Goal: Information Seeking & Learning: Learn about a topic

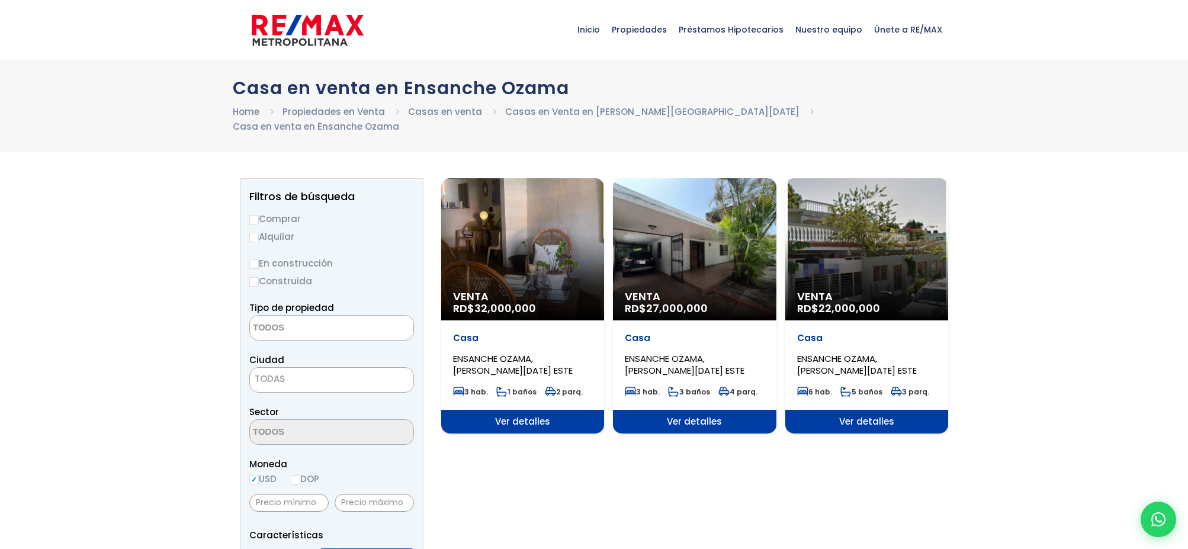
select select
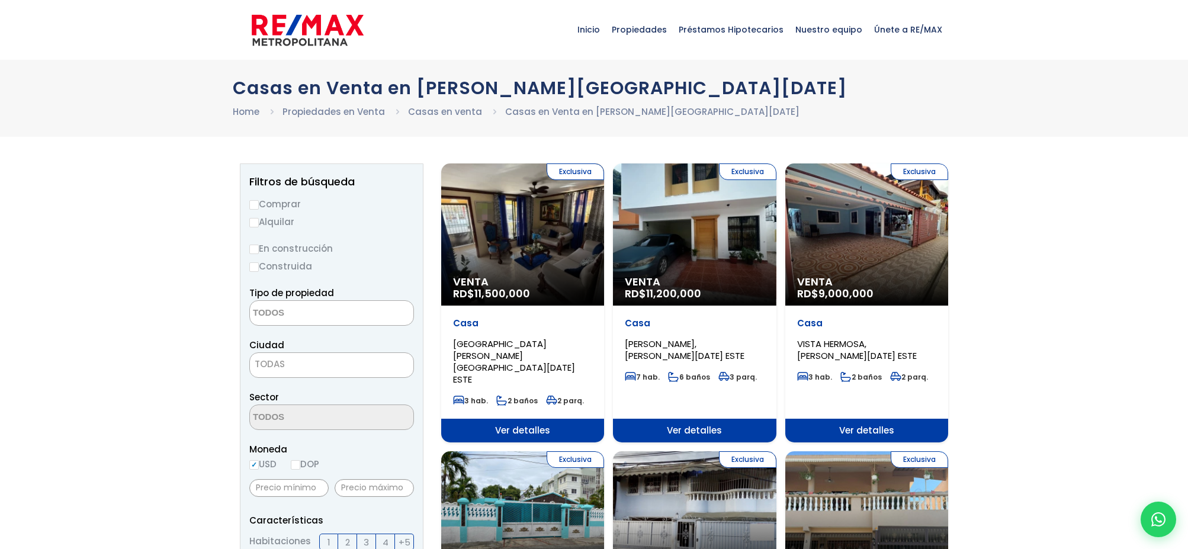
select select
click at [880, 255] on div "Exclusiva Venta RD$ 9,000,000" at bounding box center [866, 234] width 163 height 142
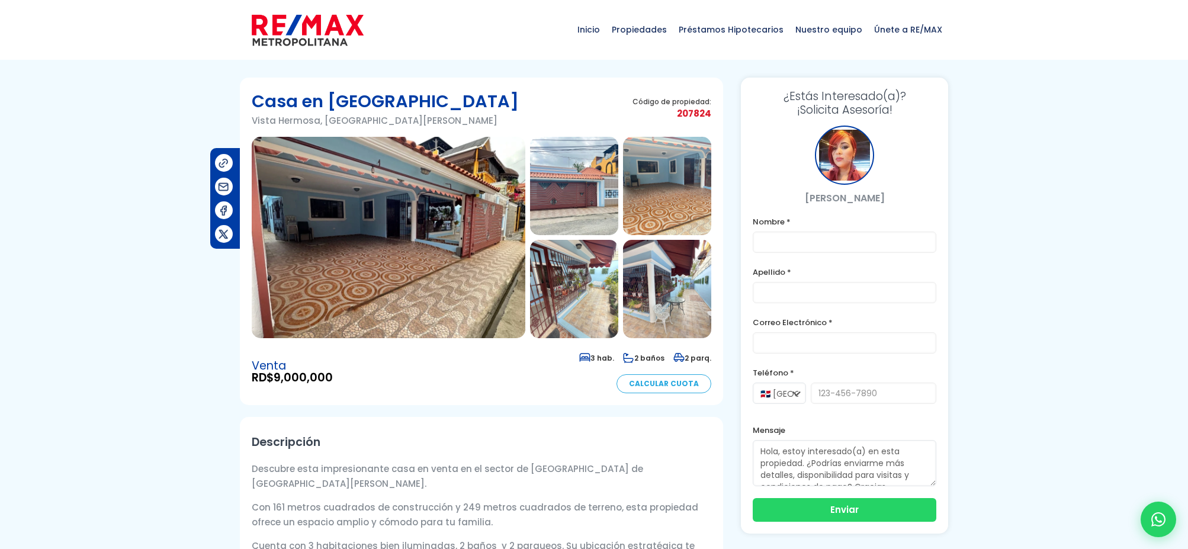
click at [392, 235] on img at bounding box center [389, 237] width 274 height 201
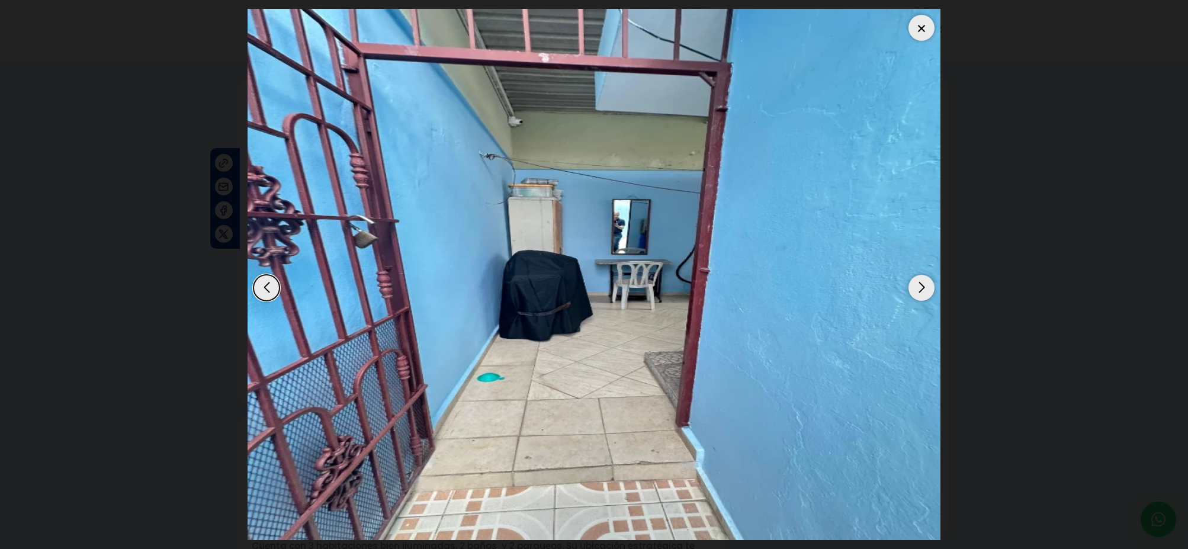
click at [918, 287] on div "Next slide" at bounding box center [922, 288] width 26 height 26
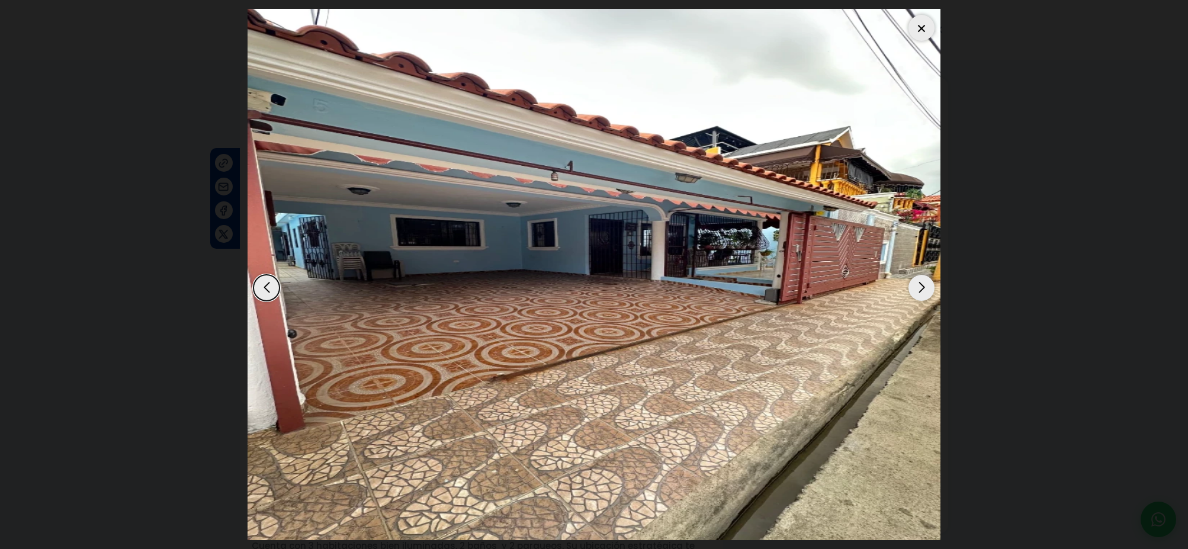
click at [918, 287] on div "Next slide" at bounding box center [922, 288] width 26 height 26
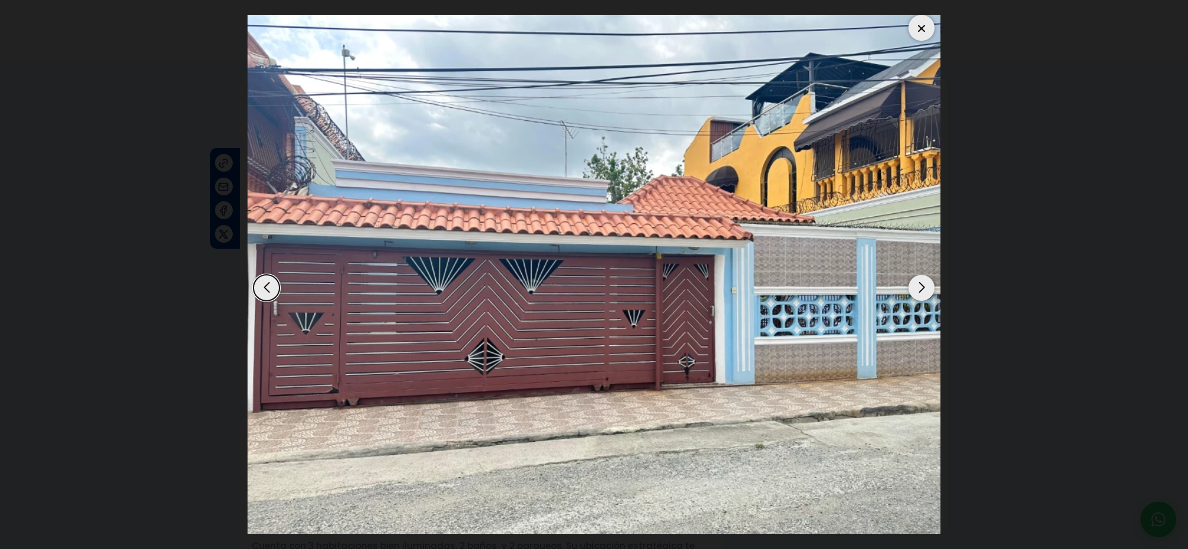
click at [918, 287] on div "Next slide" at bounding box center [922, 288] width 26 height 26
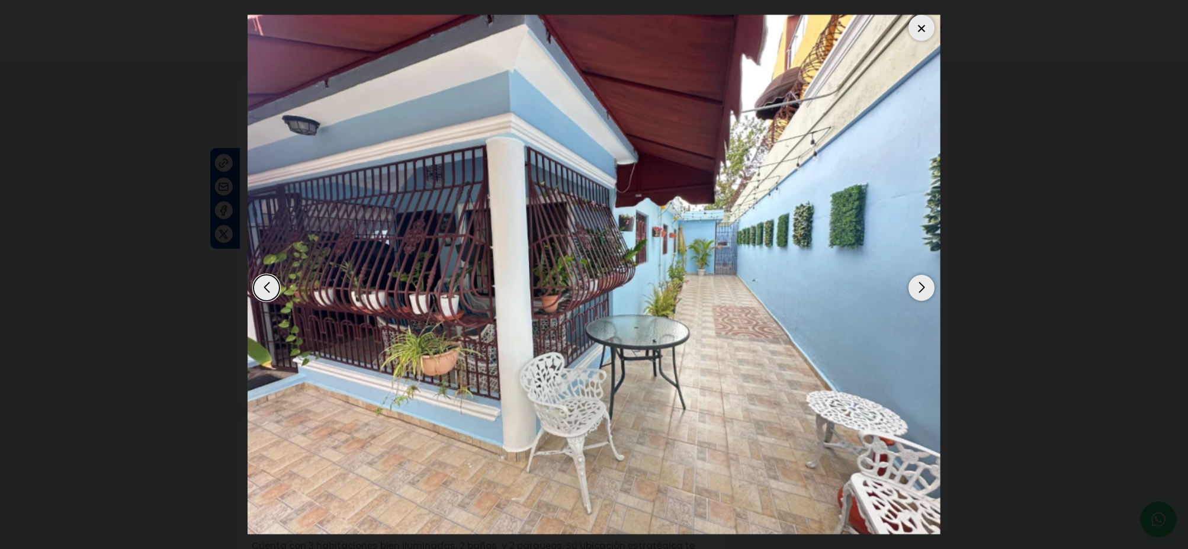
click at [920, 287] on div "Next slide" at bounding box center [922, 288] width 26 height 26
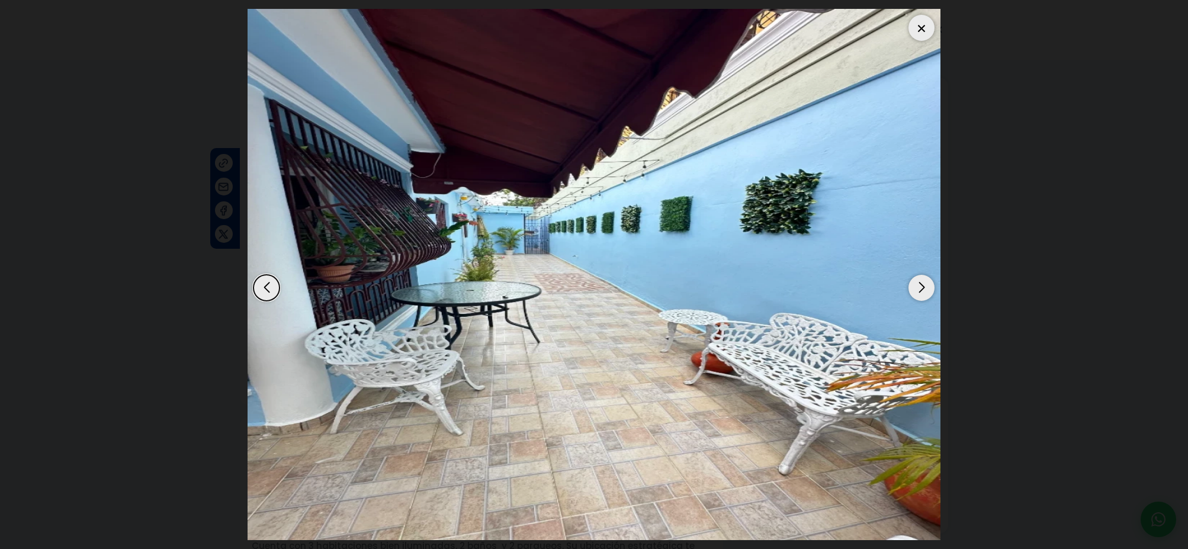
click at [920, 287] on div "Next slide" at bounding box center [922, 288] width 26 height 26
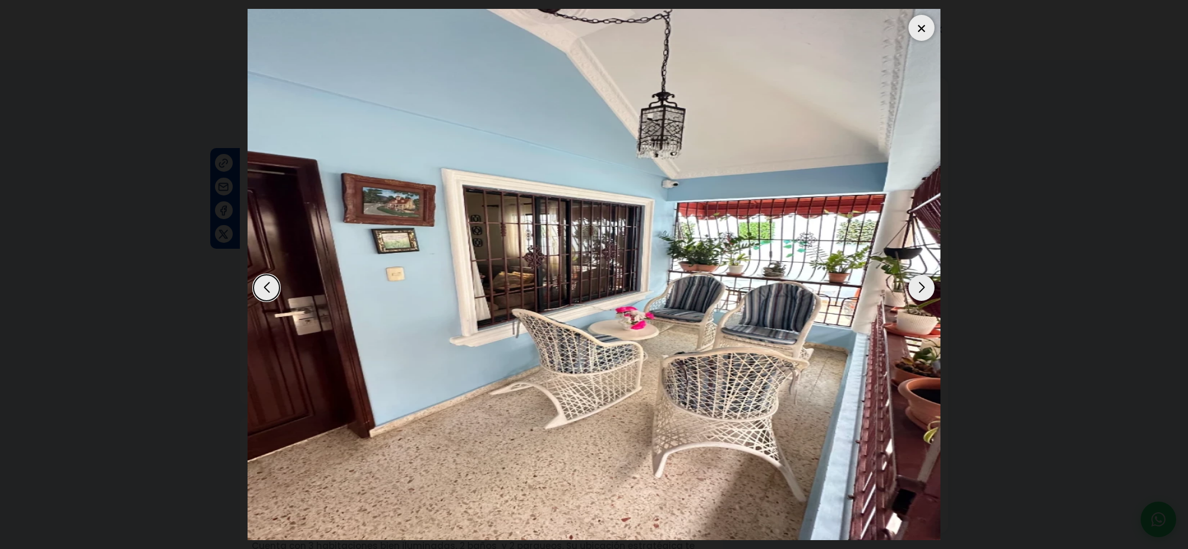
click at [920, 287] on div "Next slide" at bounding box center [922, 288] width 26 height 26
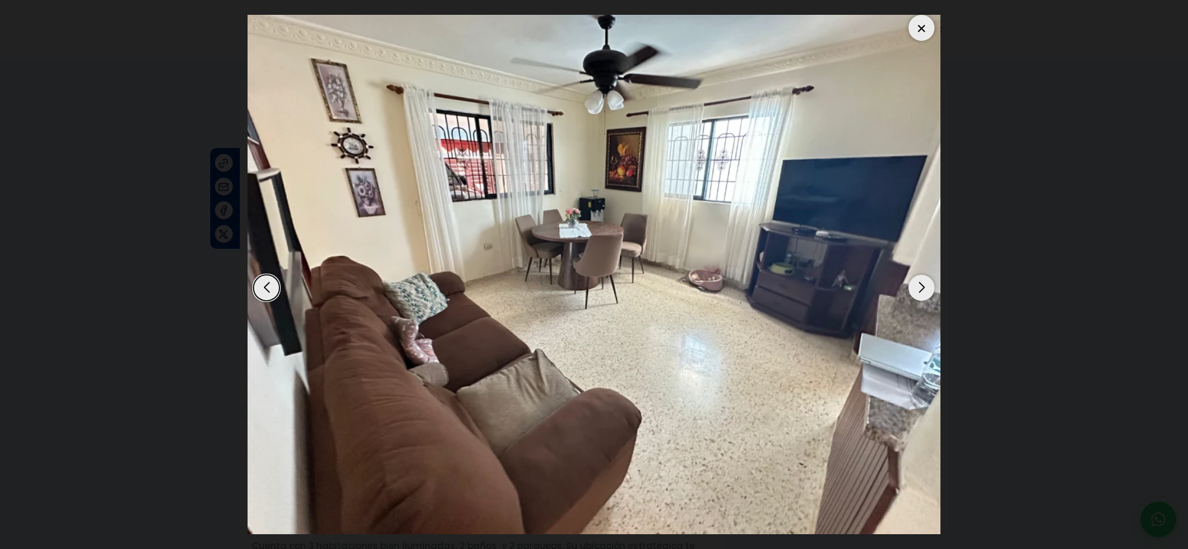
click at [915, 288] on div "Next slide" at bounding box center [922, 288] width 26 height 26
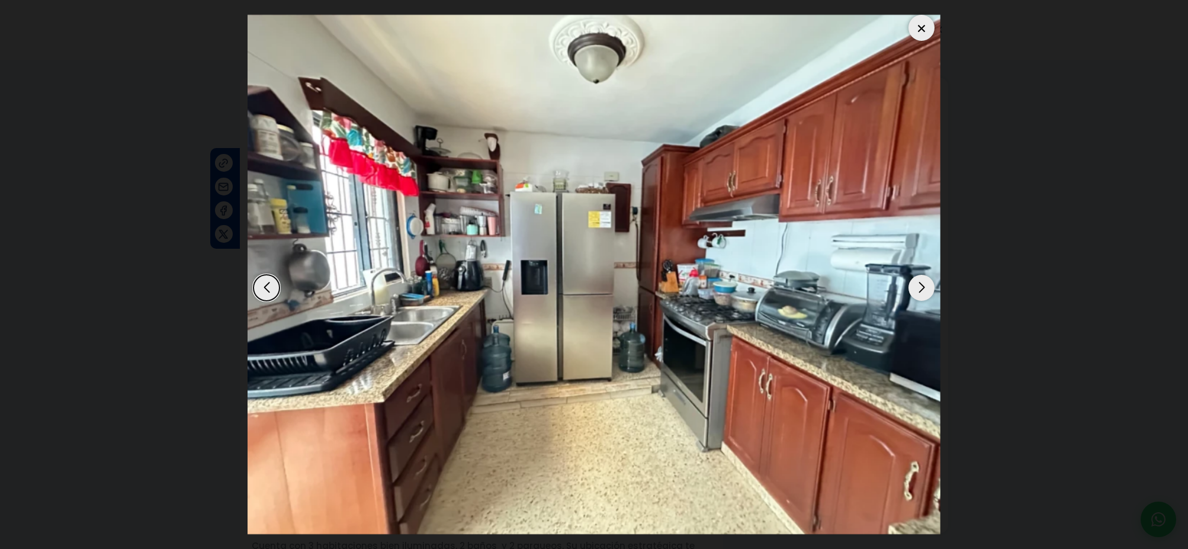
click at [923, 289] on div "Next slide" at bounding box center [922, 288] width 26 height 26
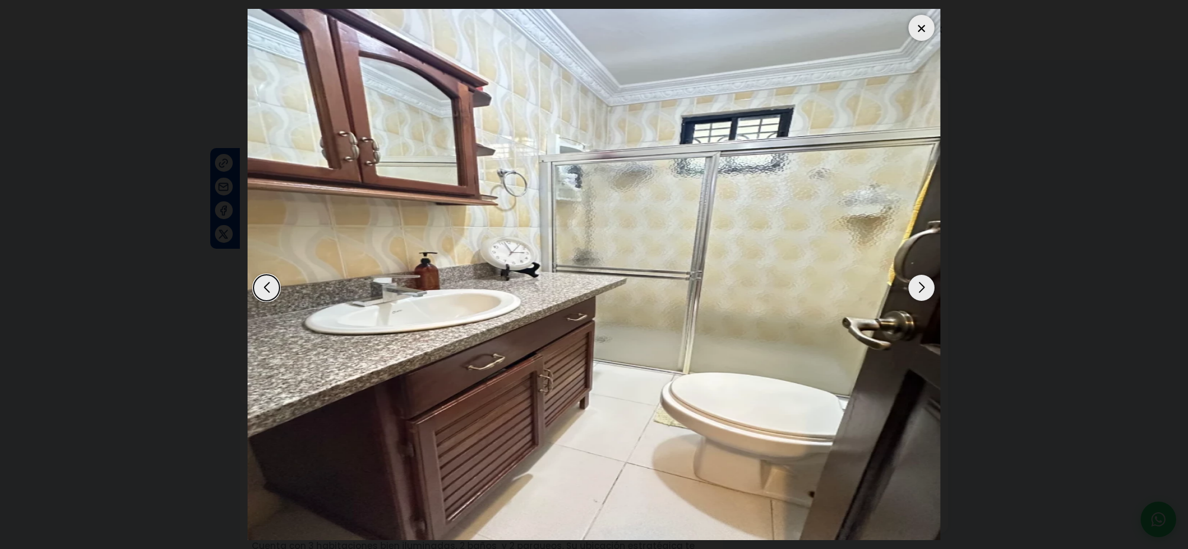
click at [923, 289] on div "Next slide" at bounding box center [922, 288] width 26 height 26
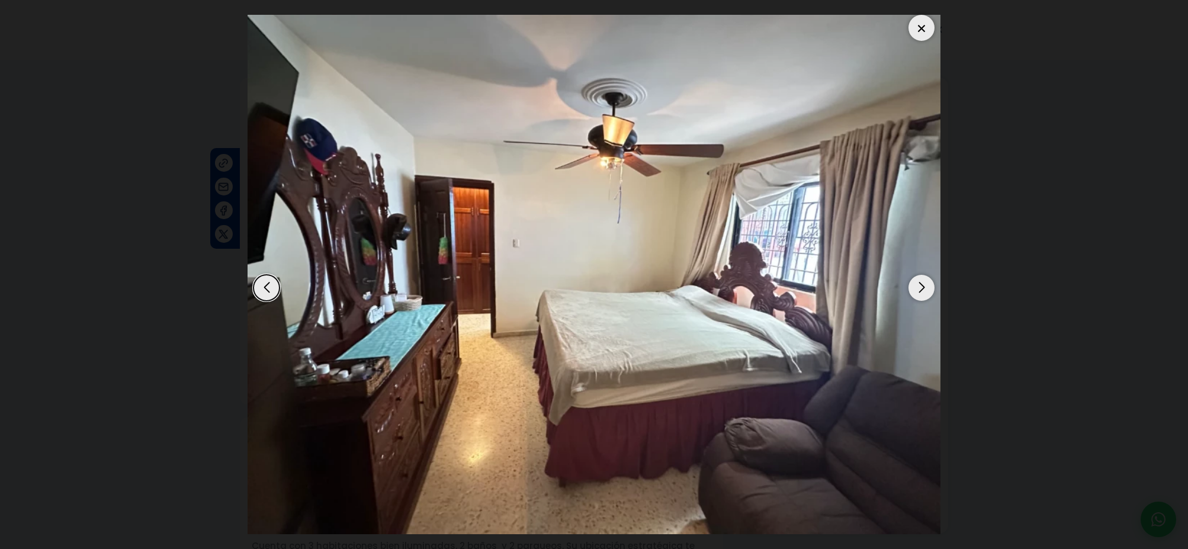
click at [923, 289] on div "Next slide" at bounding box center [922, 288] width 26 height 26
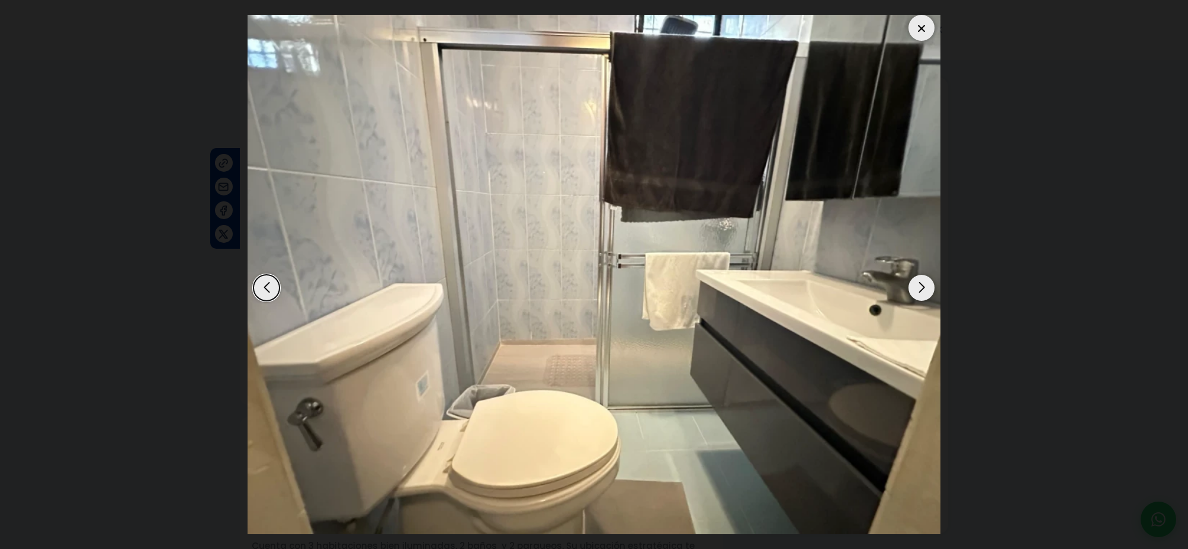
click at [923, 289] on div "Next slide" at bounding box center [922, 288] width 26 height 26
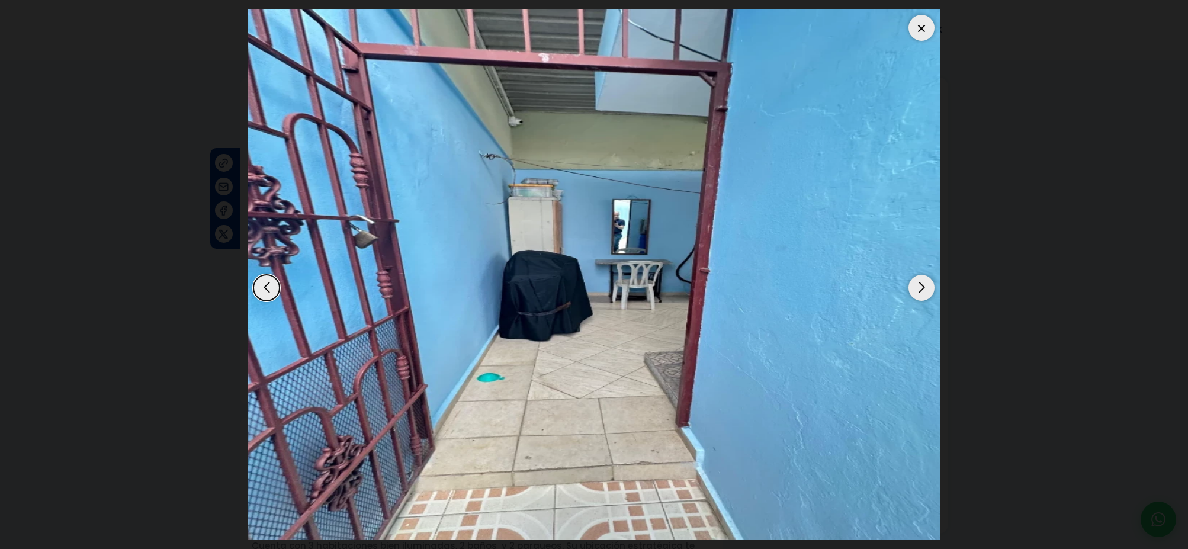
click at [923, 289] on div "Next slide" at bounding box center [922, 288] width 26 height 26
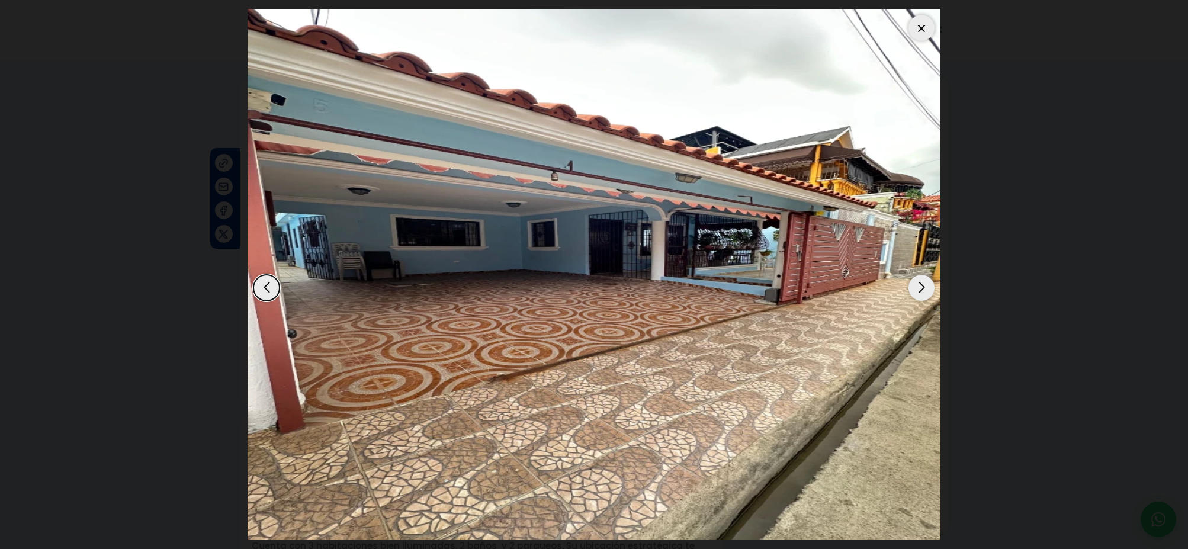
click at [923, 289] on div "Next slide" at bounding box center [922, 288] width 26 height 26
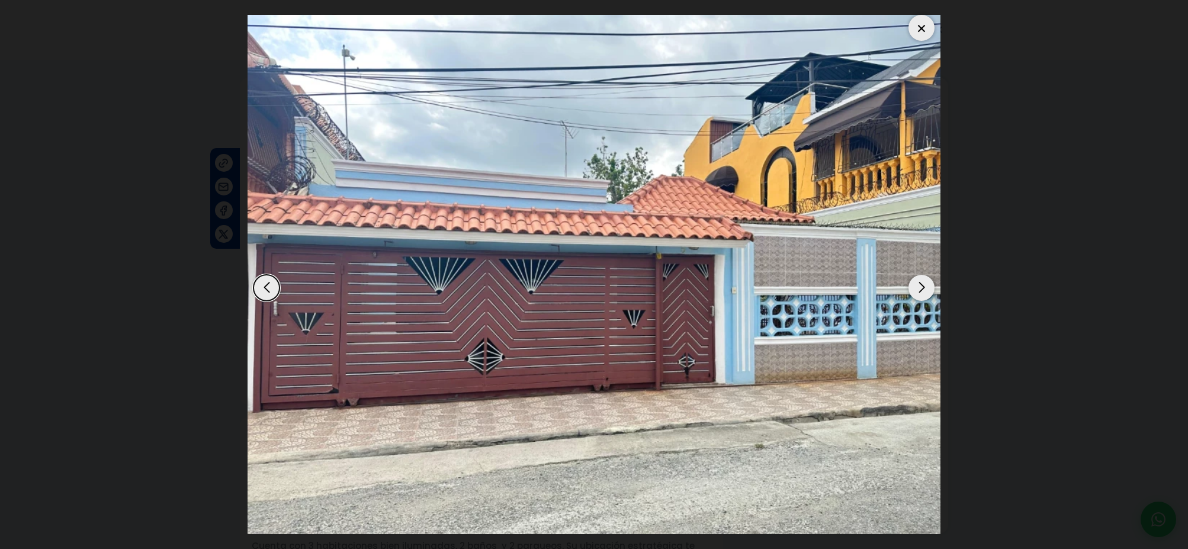
click at [919, 290] on div "Next slide" at bounding box center [922, 288] width 26 height 26
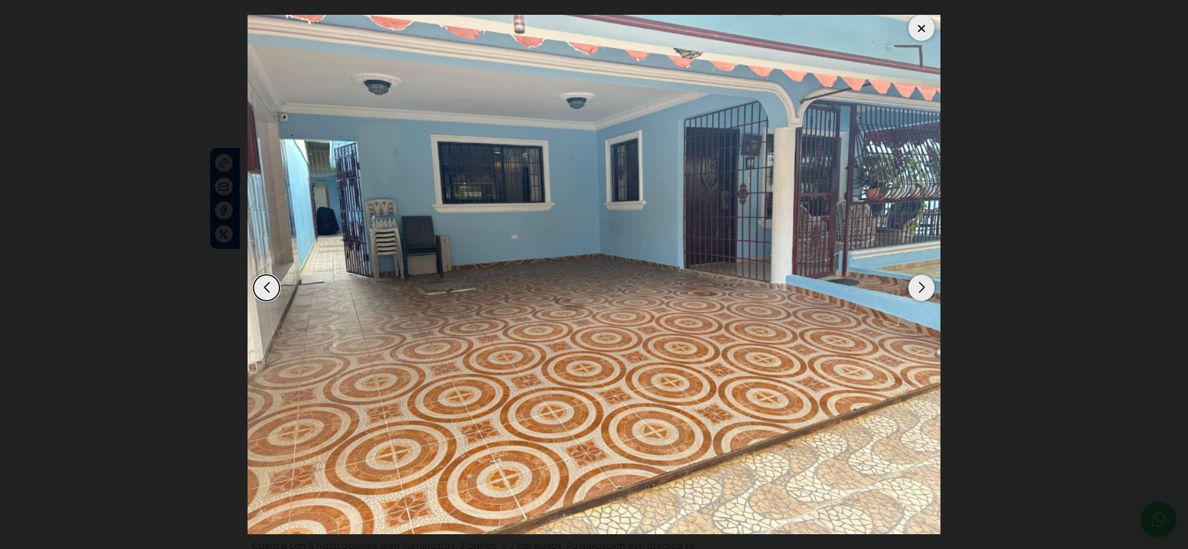
click at [919, 290] on div "Next slide" at bounding box center [922, 288] width 26 height 26
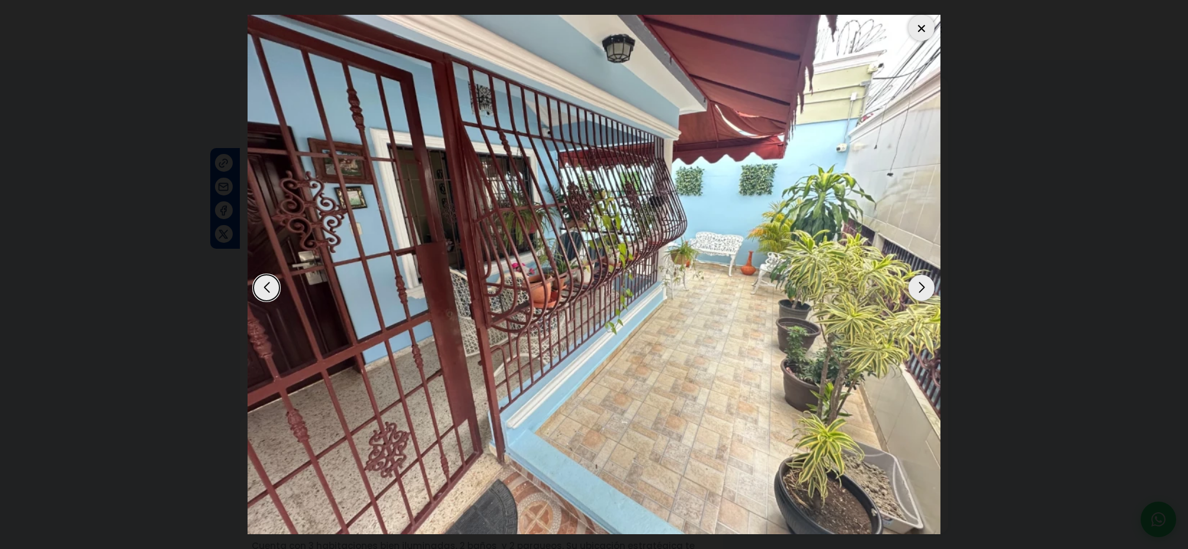
click at [919, 290] on div "Next slide" at bounding box center [922, 288] width 26 height 26
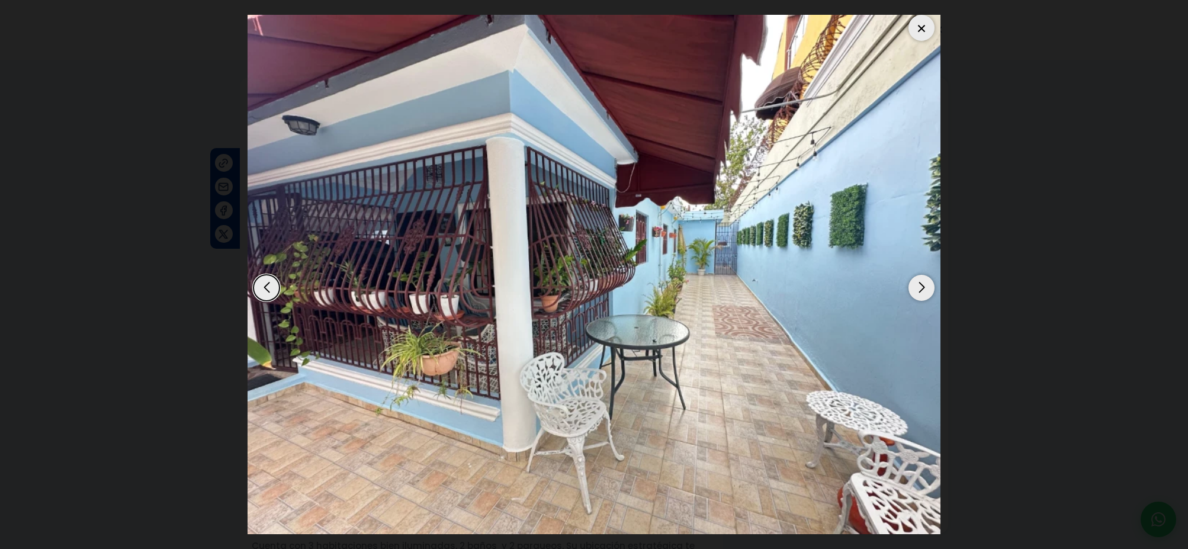
click at [919, 290] on div "Next slide" at bounding box center [922, 288] width 26 height 26
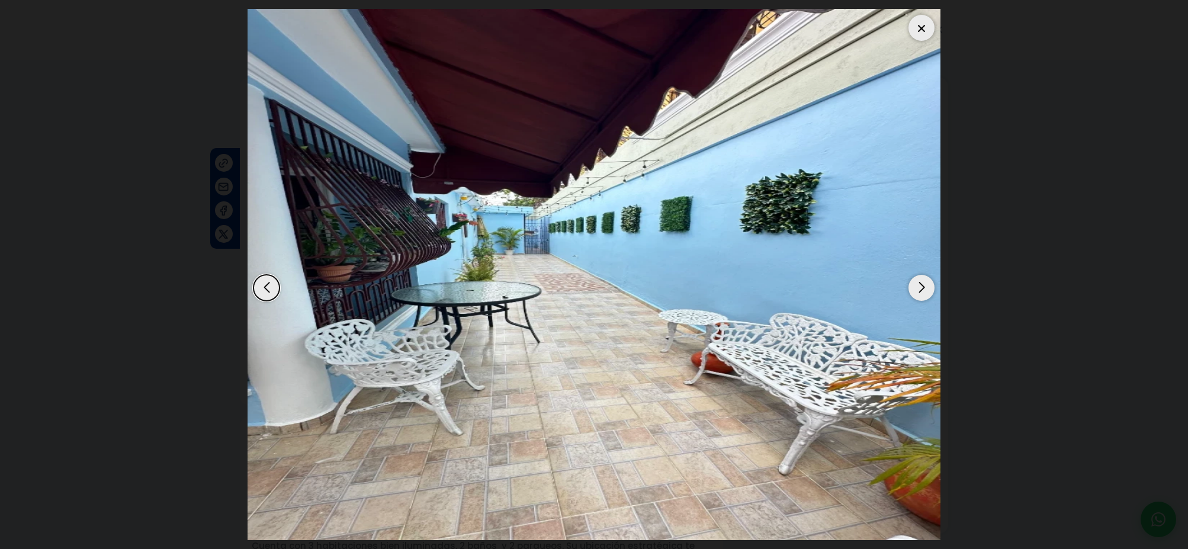
click at [919, 290] on div "Next slide" at bounding box center [922, 288] width 26 height 26
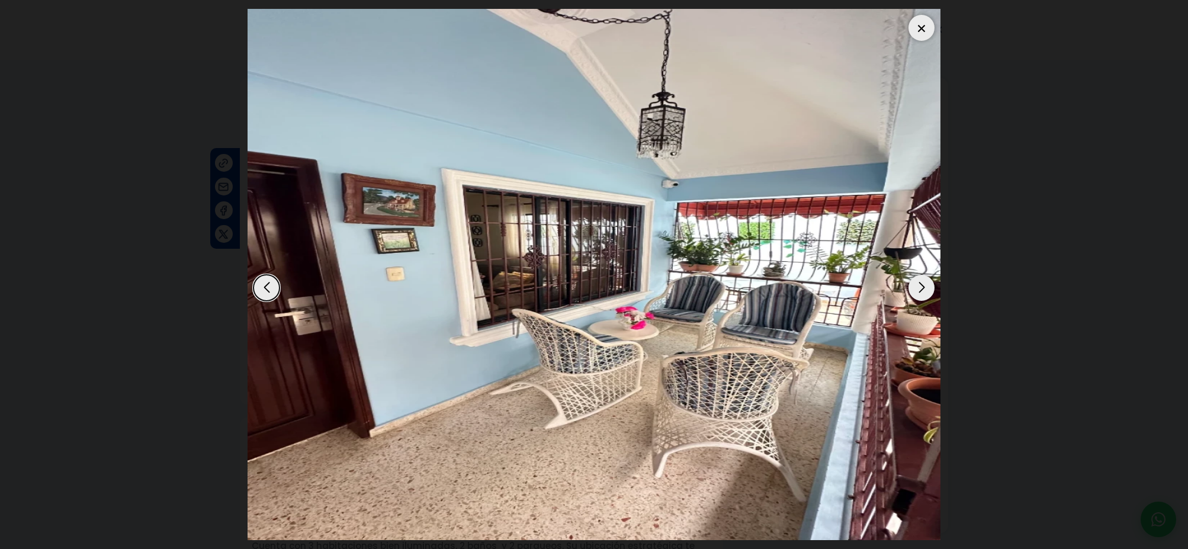
click at [919, 290] on div "Next slide" at bounding box center [922, 288] width 26 height 26
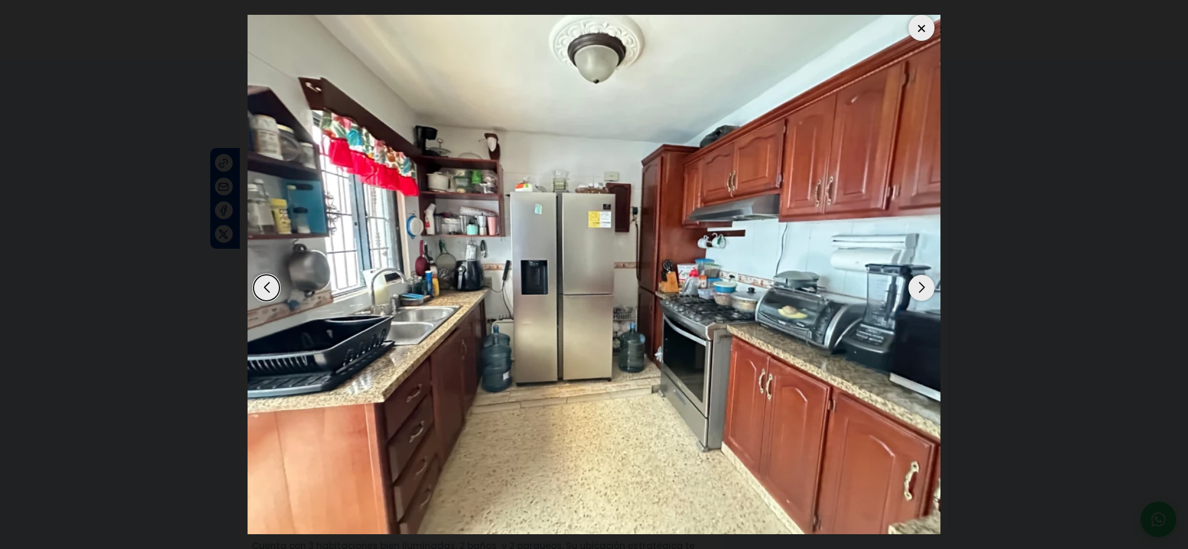
click at [919, 284] on div "Next slide" at bounding box center [922, 288] width 26 height 26
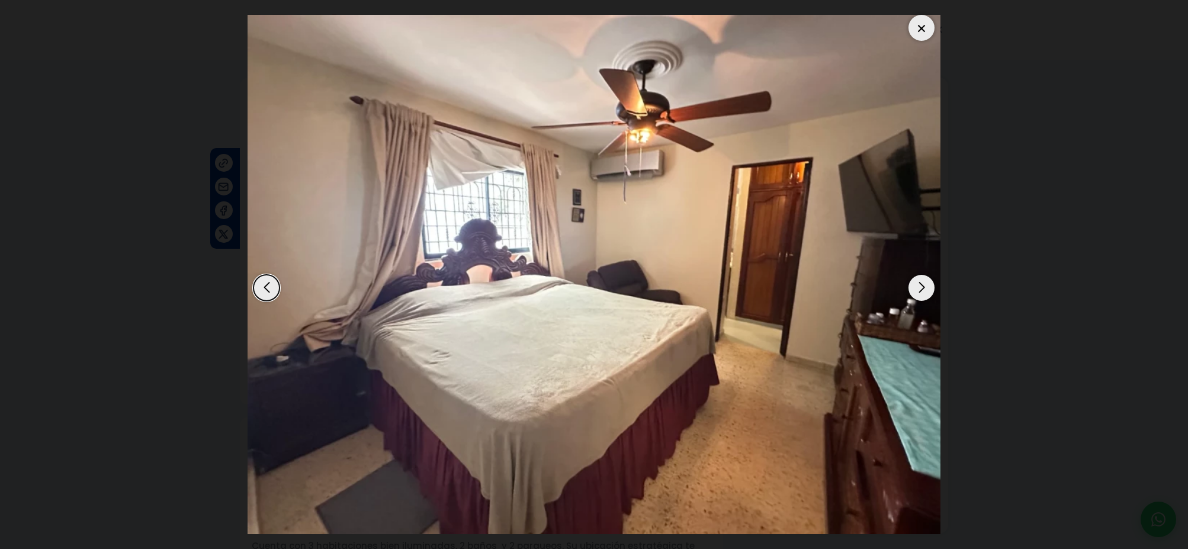
click at [919, 284] on div "Next slide" at bounding box center [922, 288] width 26 height 26
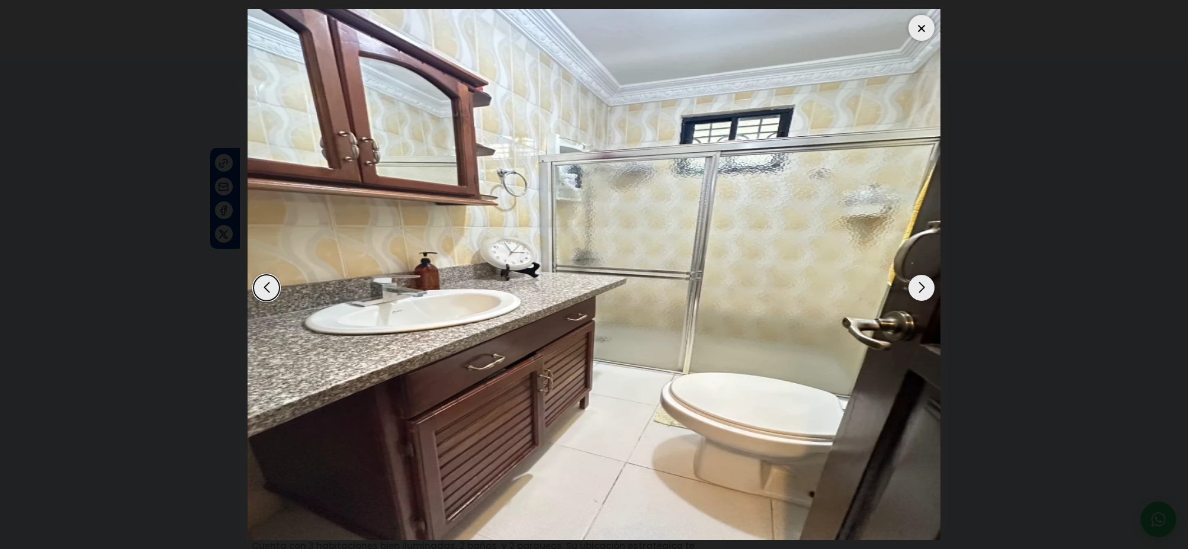
click at [919, 284] on div "Next slide" at bounding box center [922, 288] width 26 height 26
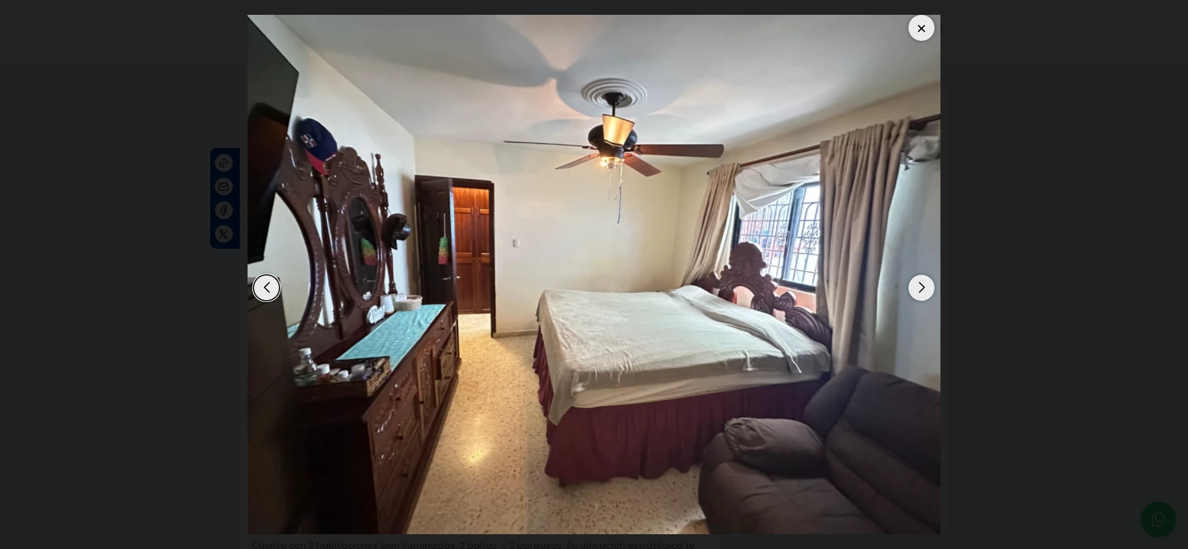
click at [919, 284] on div "Next slide" at bounding box center [922, 288] width 26 height 26
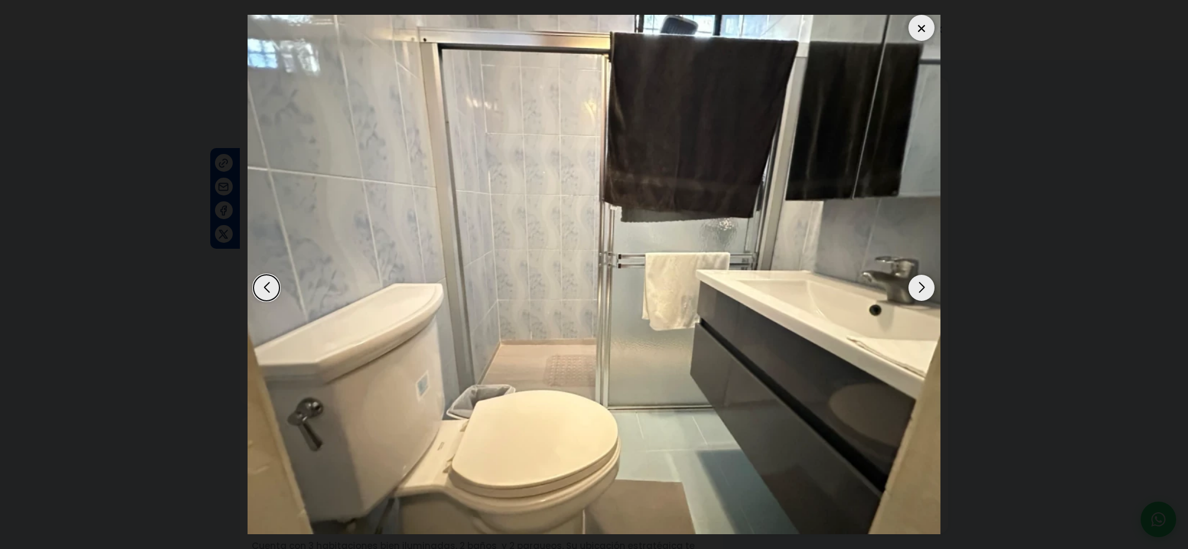
click at [923, 288] on div "Next slide" at bounding box center [922, 288] width 26 height 26
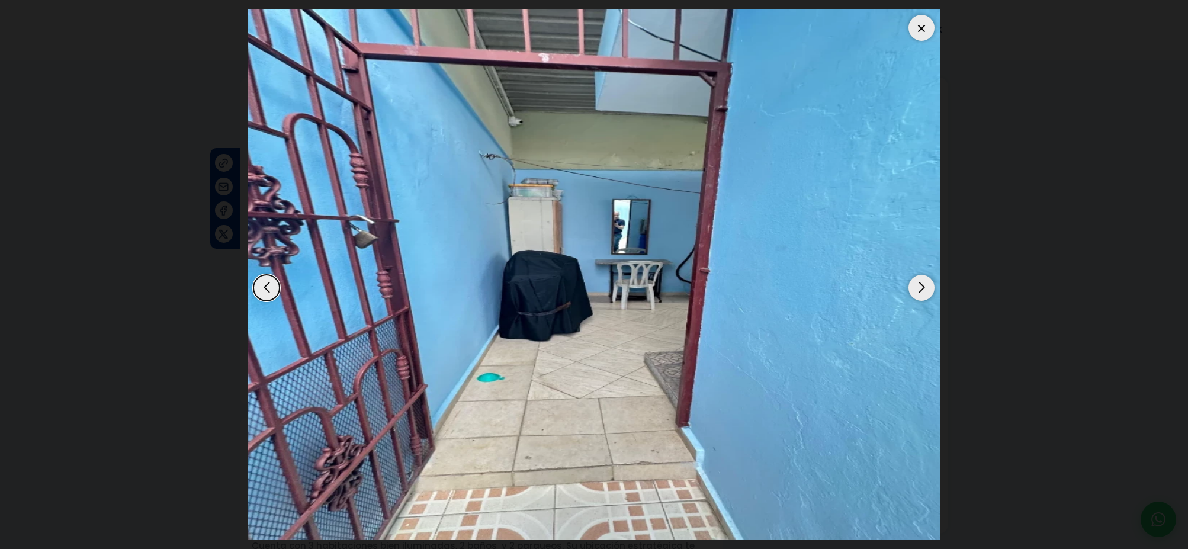
click at [923, 288] on div "Next slide" at bounding box center [922, 288] width 26 height 26
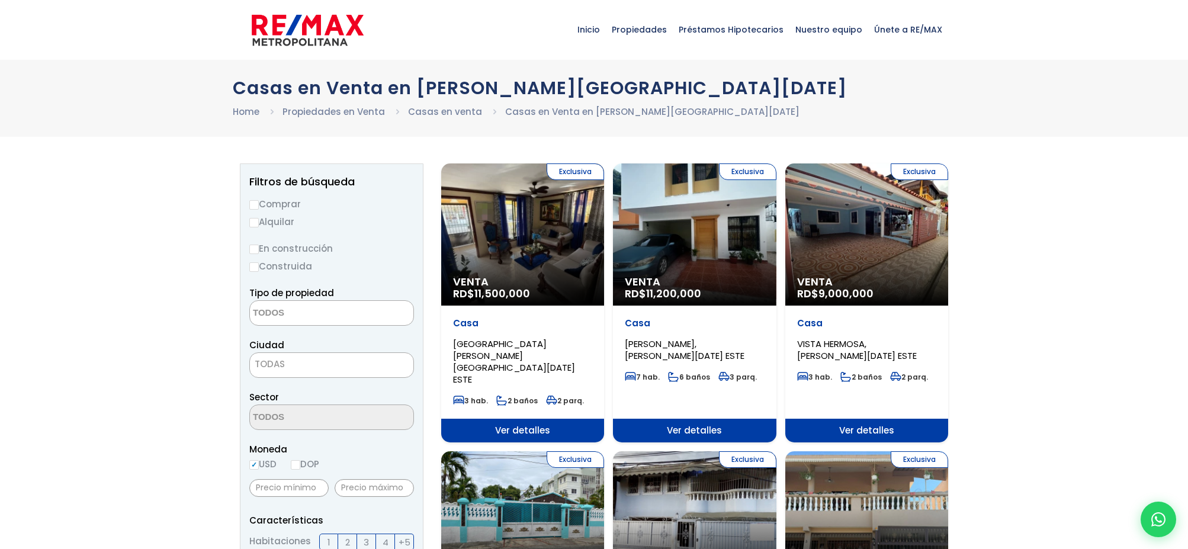
select select
click at [839, 224] on div "Exclusiva Venta RD$ 9,000,000" at bounding box center [866, 234] width 163 height 142
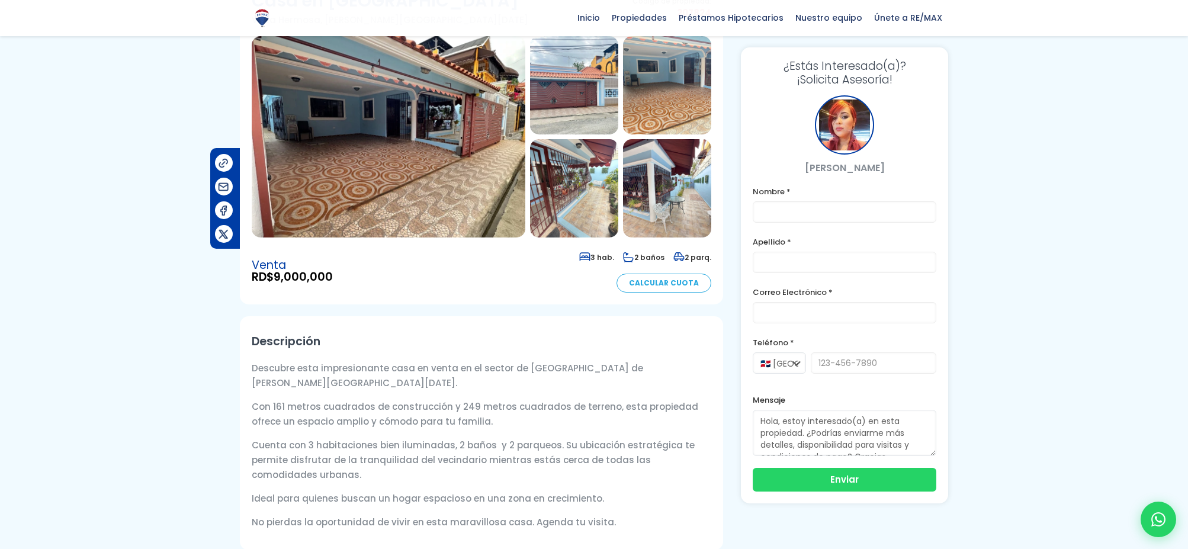
scroll to position [102, 0]
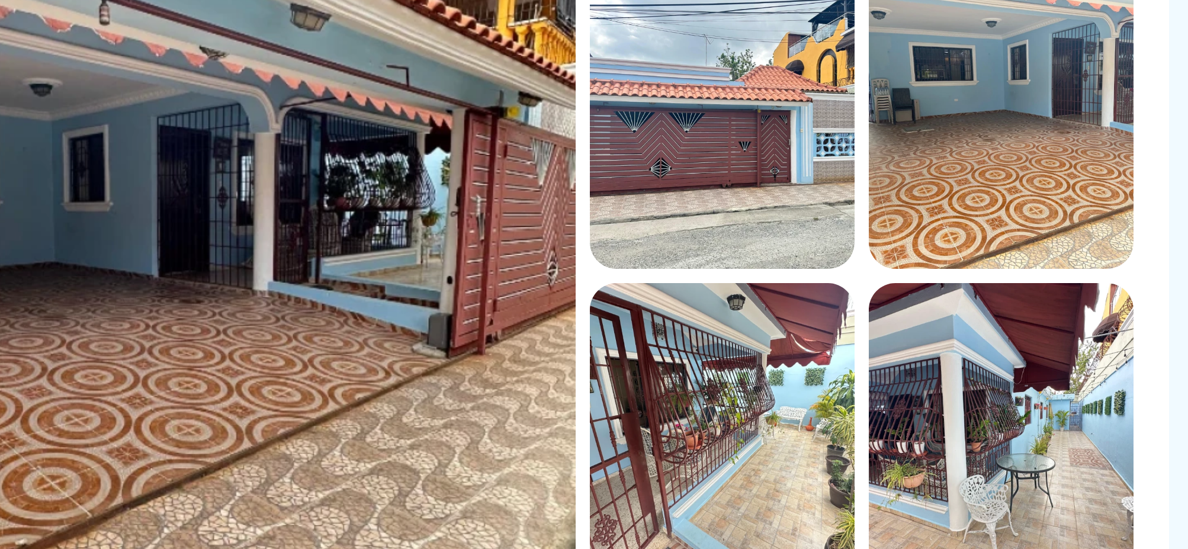
click at [554, 170] on img at bounding box center [574, 186] width 88 height 98
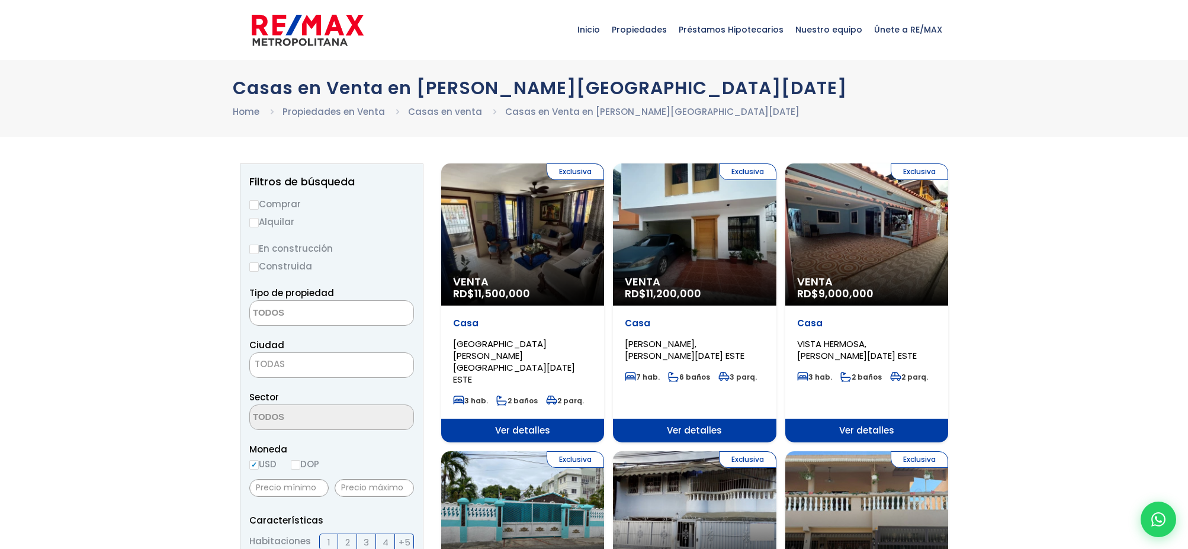
select select
click at [836, 268] on div "Exclusiva Venta RD$ 9,000,000" at bounding box center [866, 234] width 163 height 142
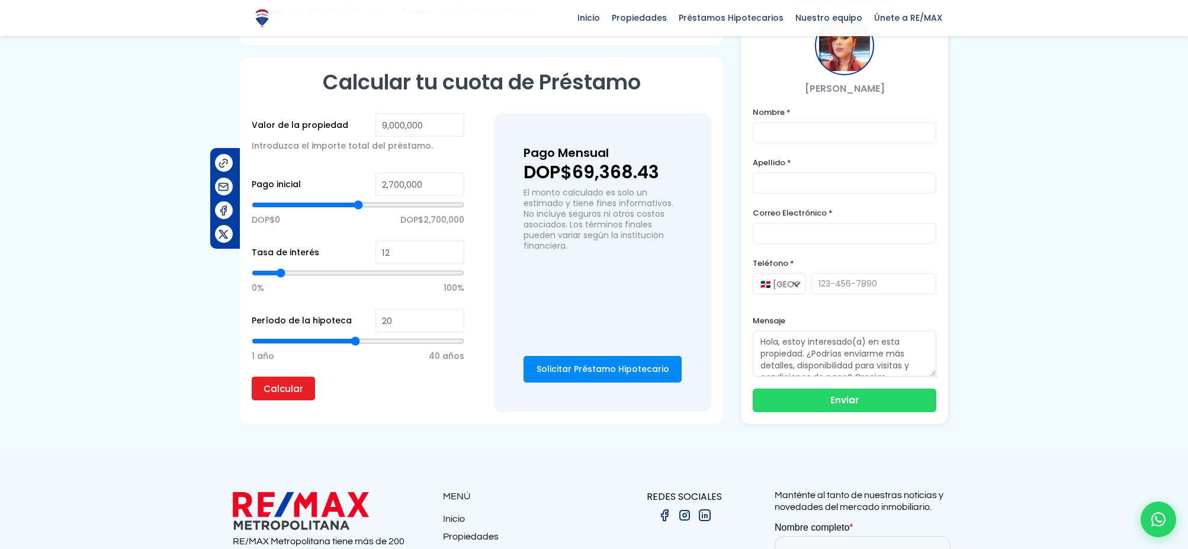
scroll to position [819, 0]
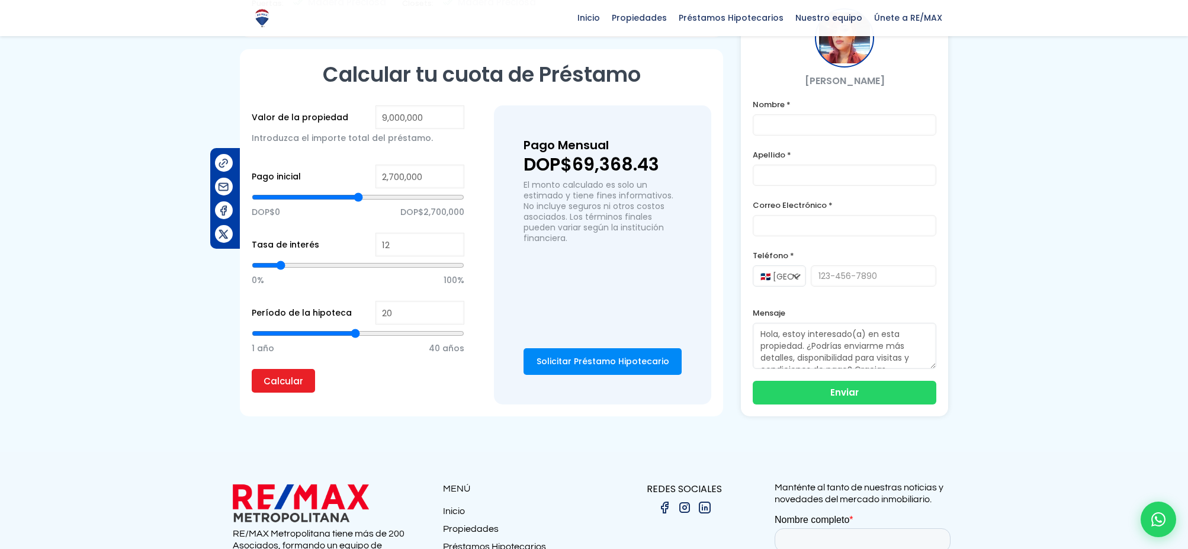
type input "5,023,599"
type input "5023599"
click at [370, 191] on input "range" at bounding box center [358, 197] width 213 height 12
type input "4,479,417"
type input "4479417"
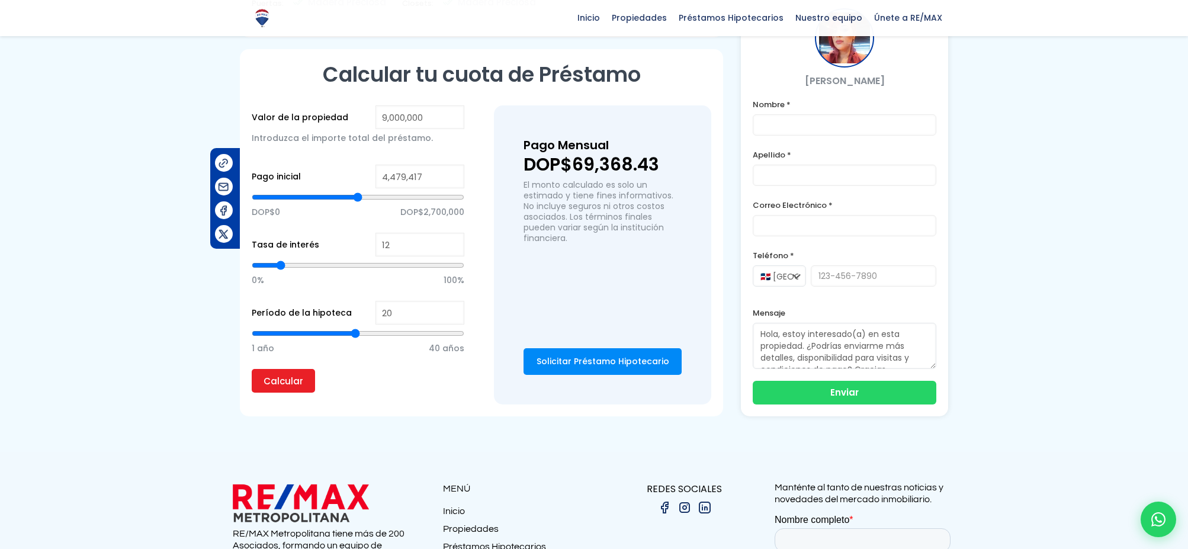
click at [357, 191] on input "range" at bounding box center [358, 197] width 213 height 12
type input "4,818,378"
type input "4818378"
click at [365, 191] on input "range" at bounding box center [358, 197] width 213 height 12
type input "5,349,453"
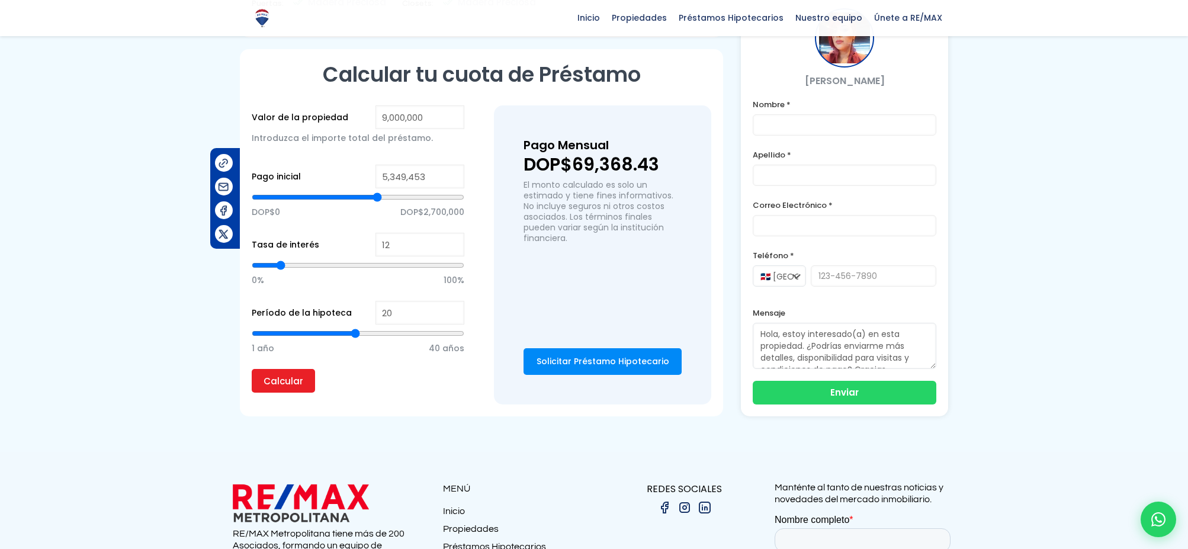
type input "5349453"
click at [377, 191] on input "range" at bounding box center [358, 197] width 213 height 12
type input "5,684,933"
type input "5684933"
click at [384, 191] on input "range" at bounding box center [358, 197] width 213 height 12
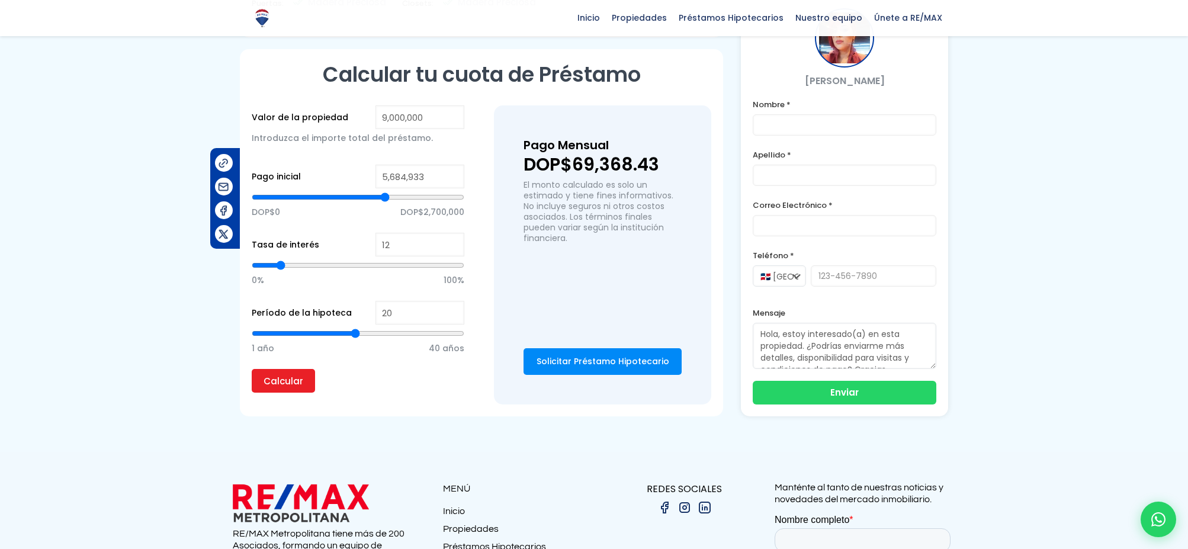
type input "5,979,041"
type input "5979041"
click at [391, 191] on input "range" at bounding box center [358, 197] width 213 height 12
type input "4,790,934"
type input "4790934"
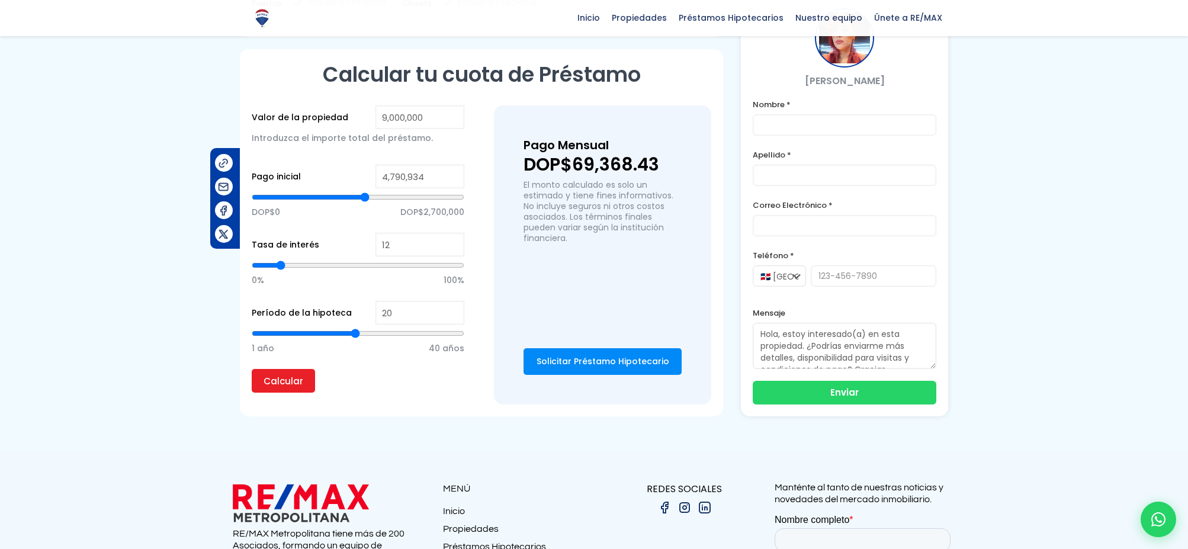
click at [364, 191] on input "range" at bounding box center [358, 197] width 213 height 12
click at [420, 203] on span "DOP$2,700,000" at bounding box center [432, 212] width 64 height 18
click at [273, 369] on input "Calcular" at bounding box center [283, 381] width 63 height 24
click at [323, 371] on p "Calcular" at bounding box center [358, 381] width 213 height 24
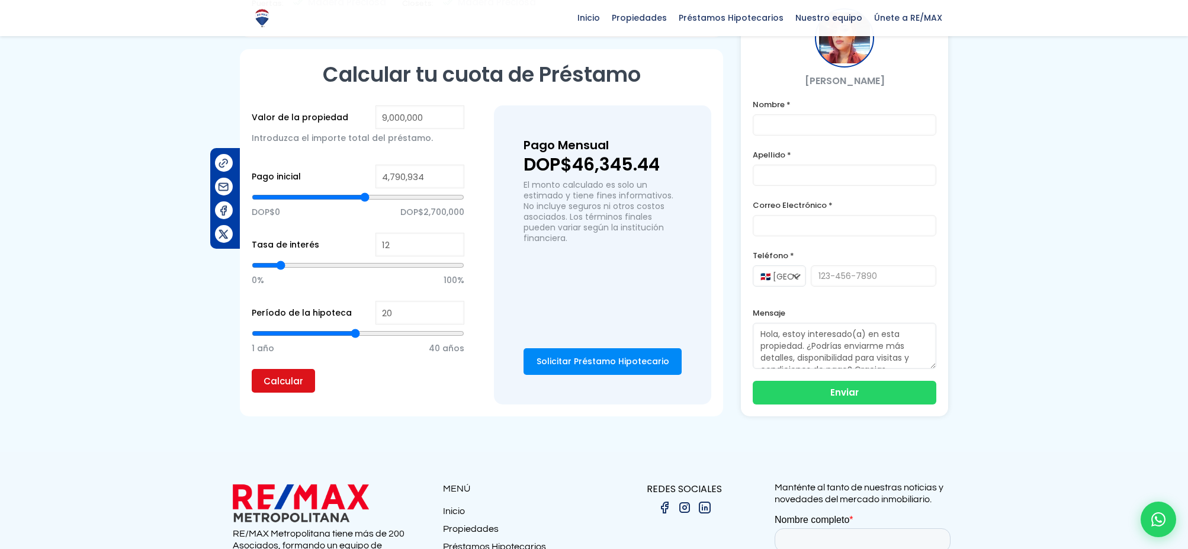
click at [298, 369] on input "Calcular" at bounding box center [283, 381] width 63 height 24
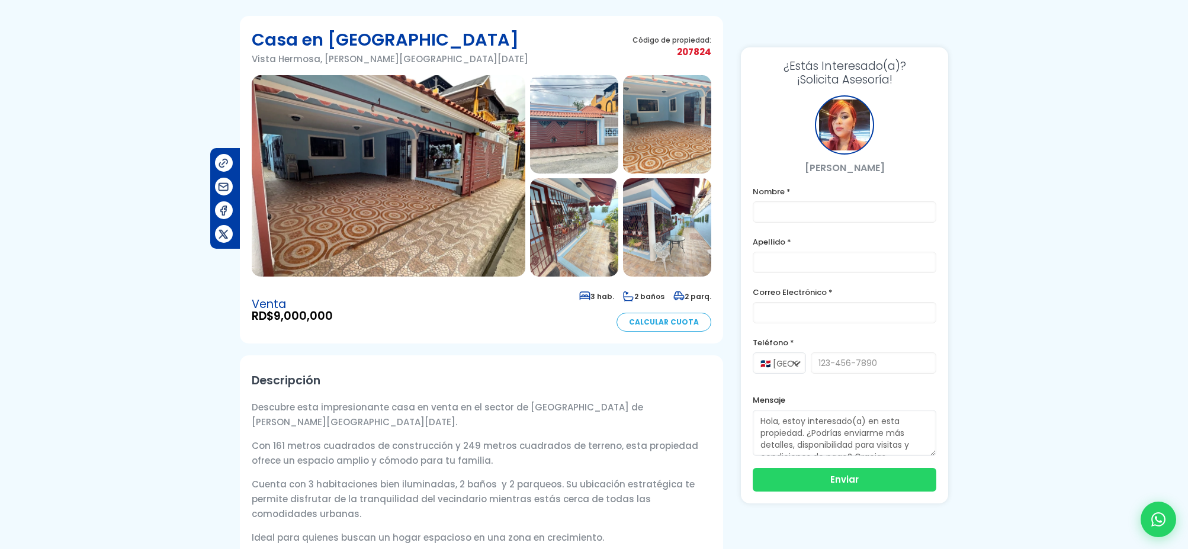
scroll to position [0, 0]
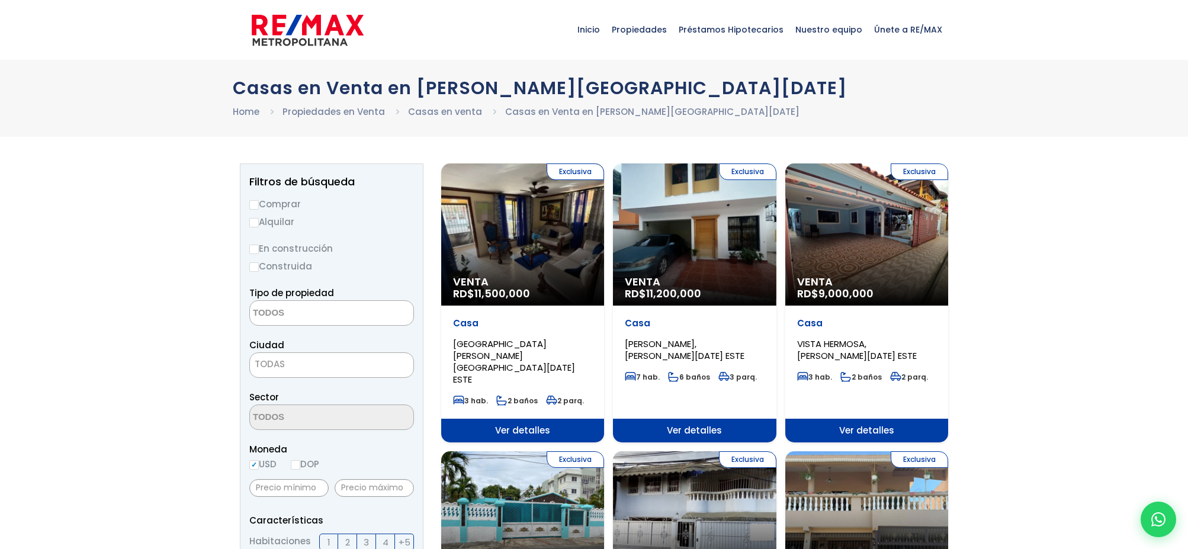
select select
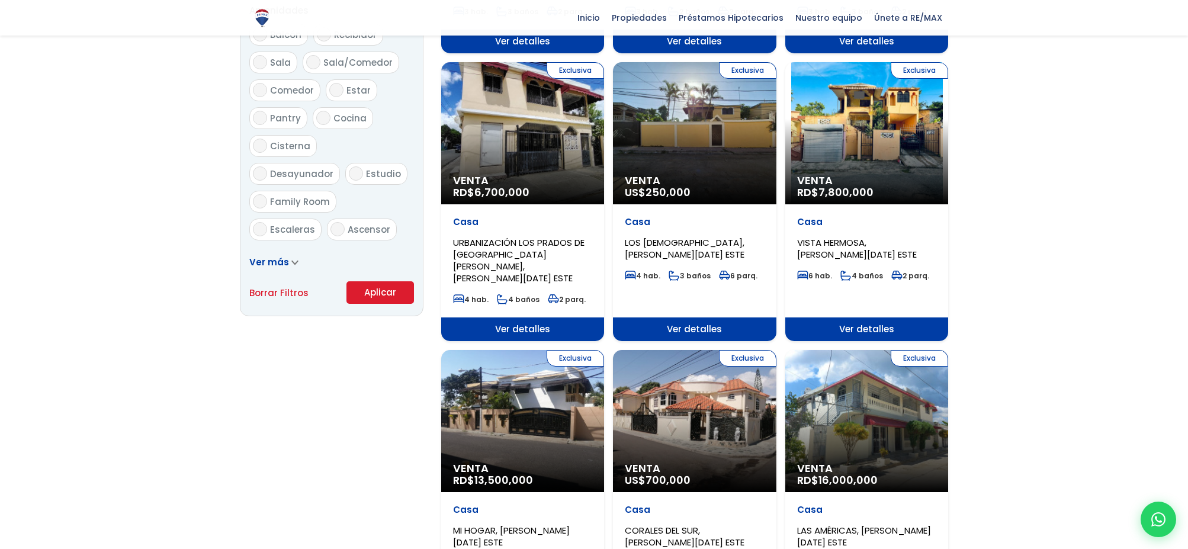
scroll to position [657, 0]
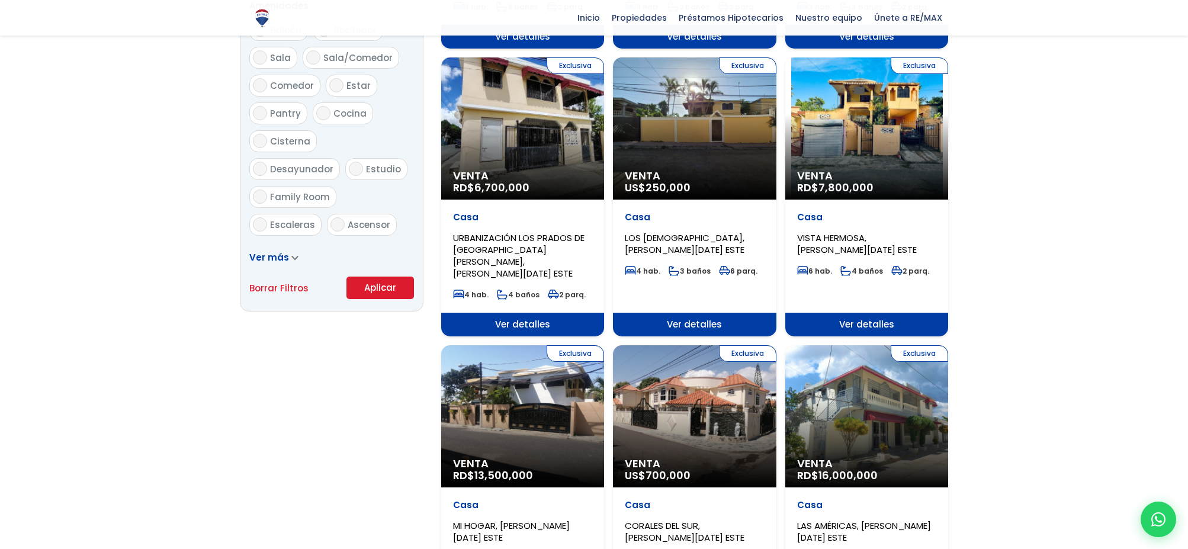
click at [674, 362] on div "Exclusiva Venta US$ 700,000" at bounding box center [694, 416] width 163 height 142
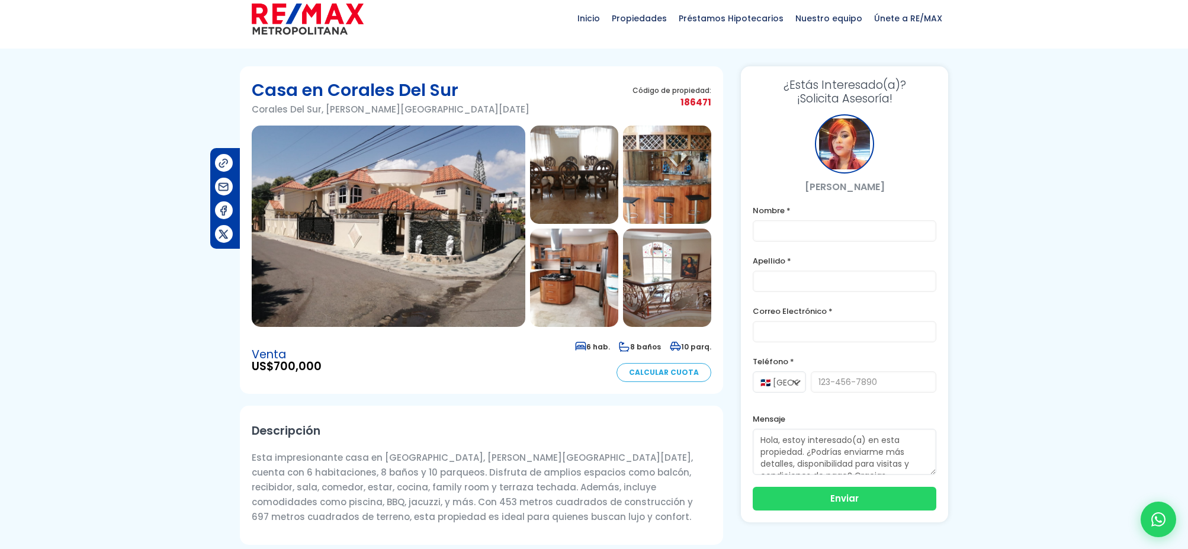
scroll to position [18, 0]
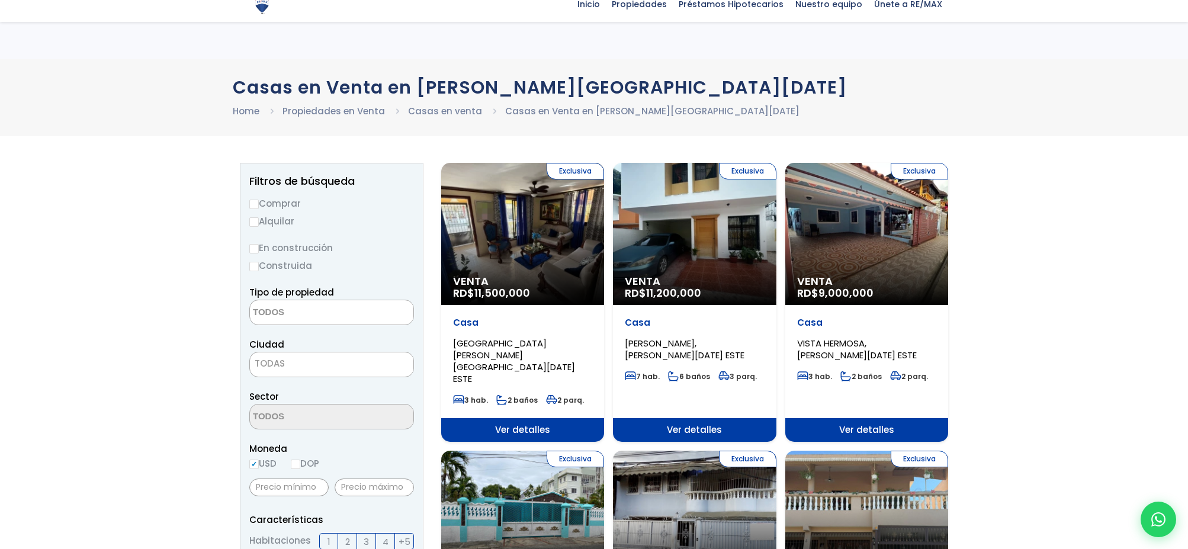
select select
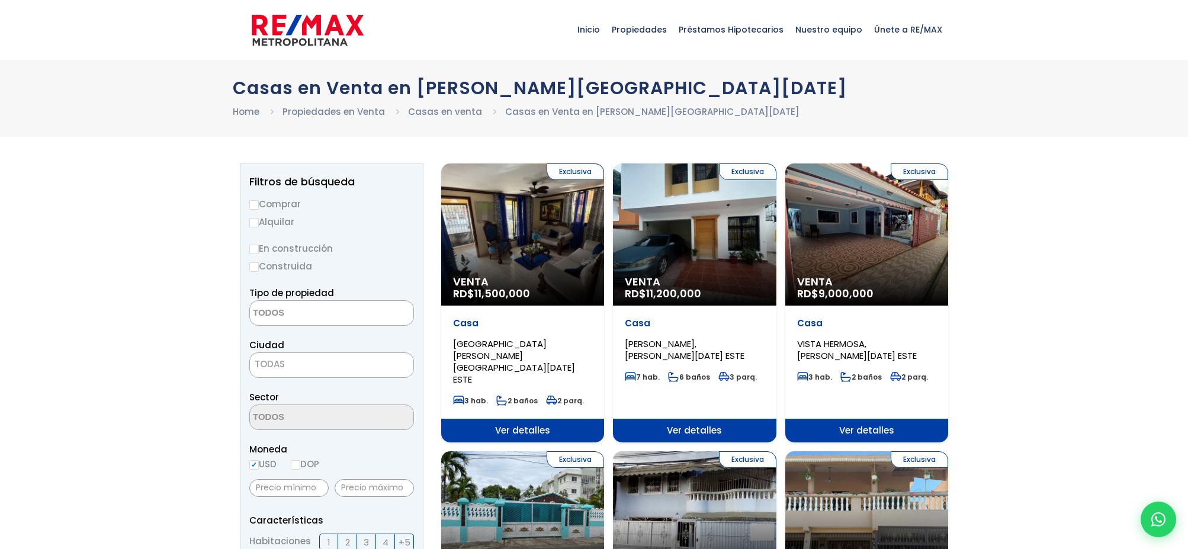
scroll to position [4, 0]
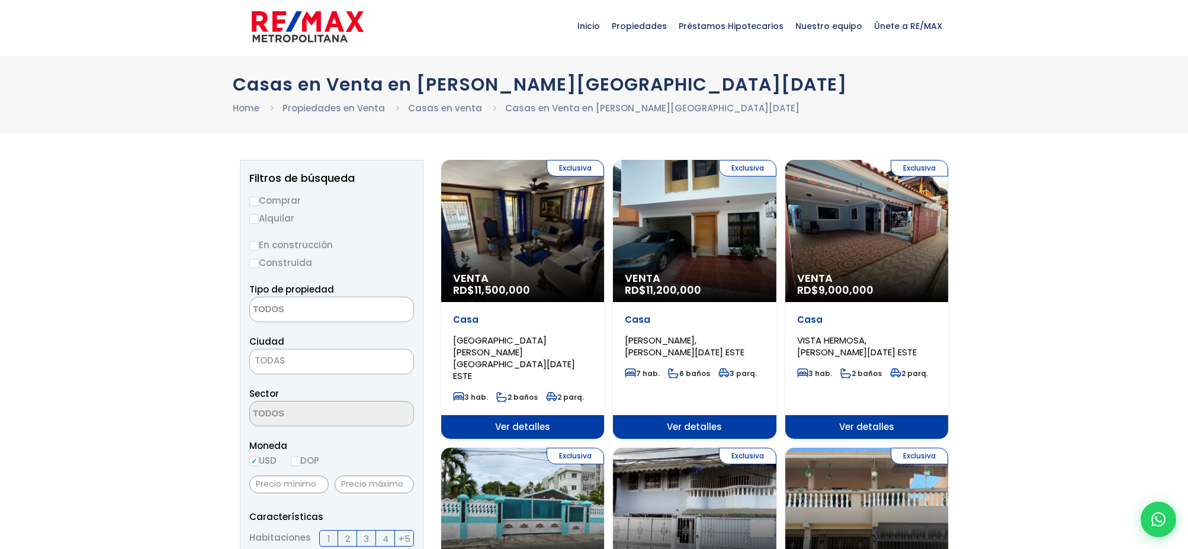
click at [802, 228] on div "Exclusiva Venta RD$ 9,000,000" at bounding box center [866, 231] width 163 height 142
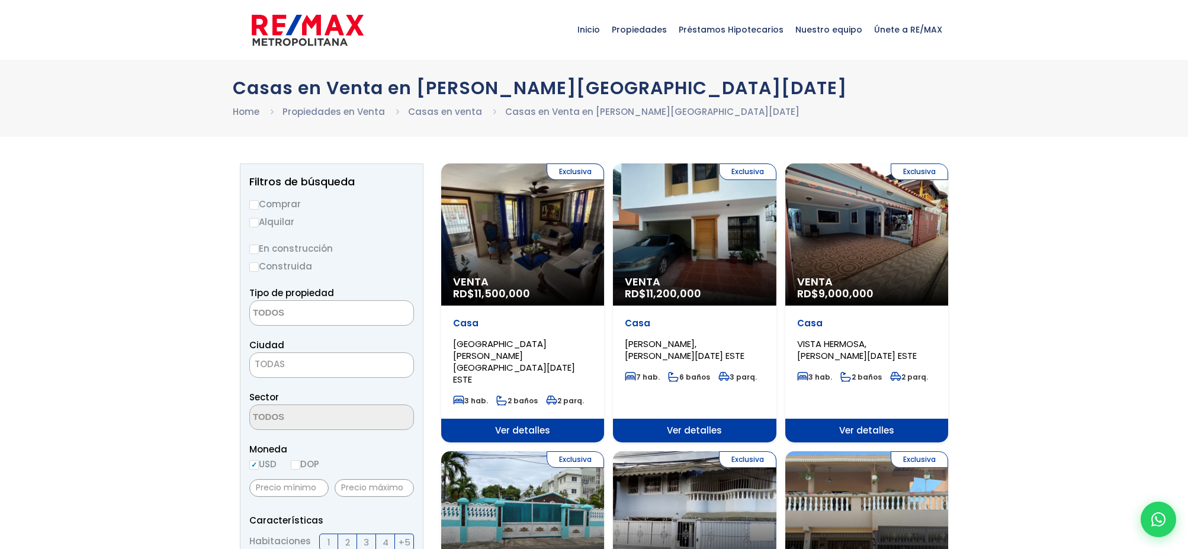
select select
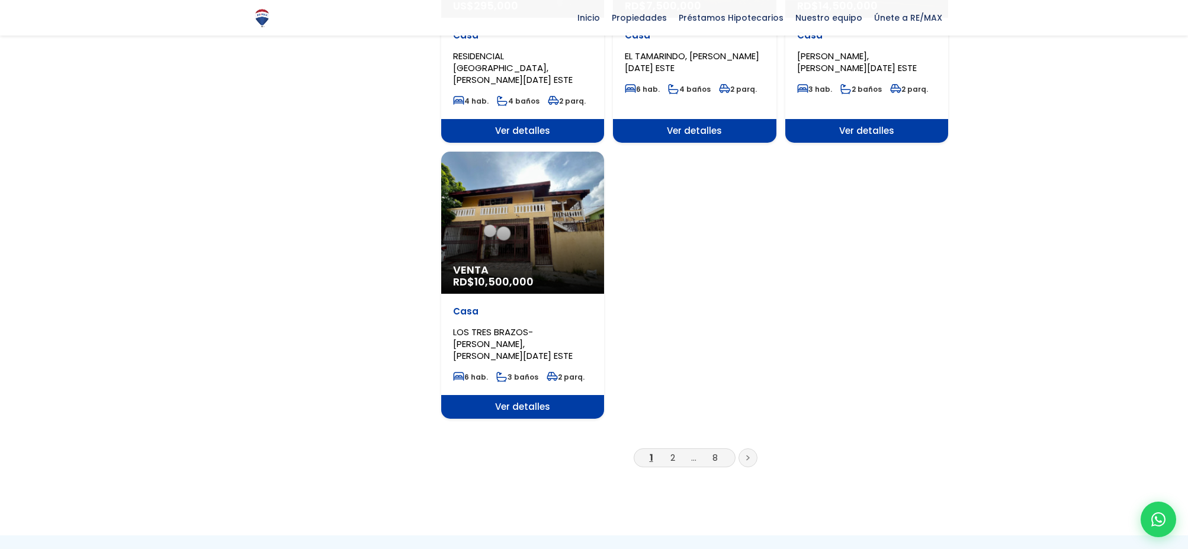
scroll to position [1410, 0]
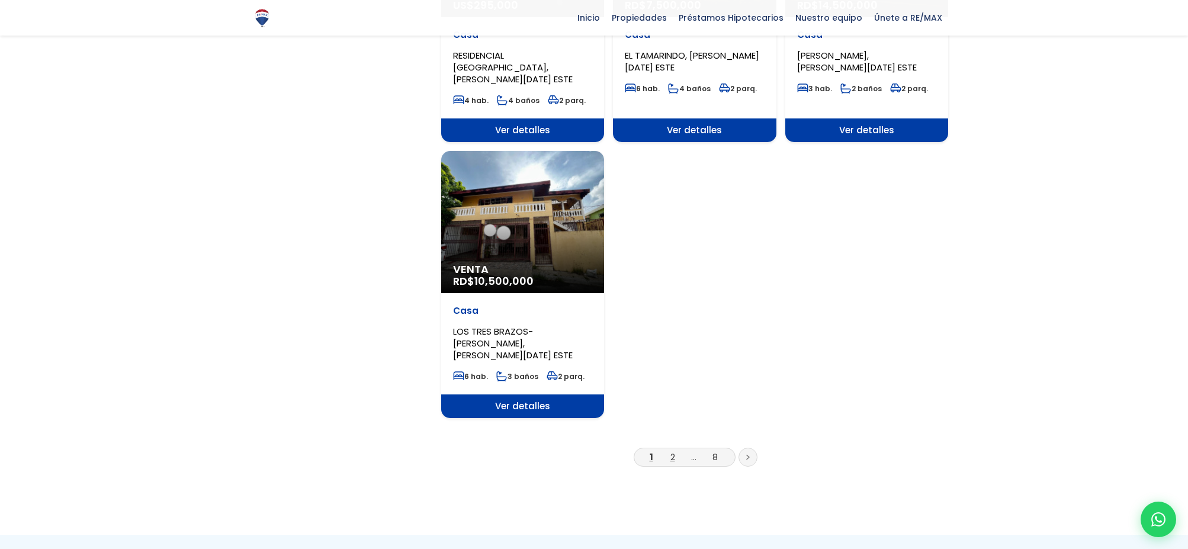
click at [673, 451] on link "2" at bounding box center [672, 457] width 5 height 12
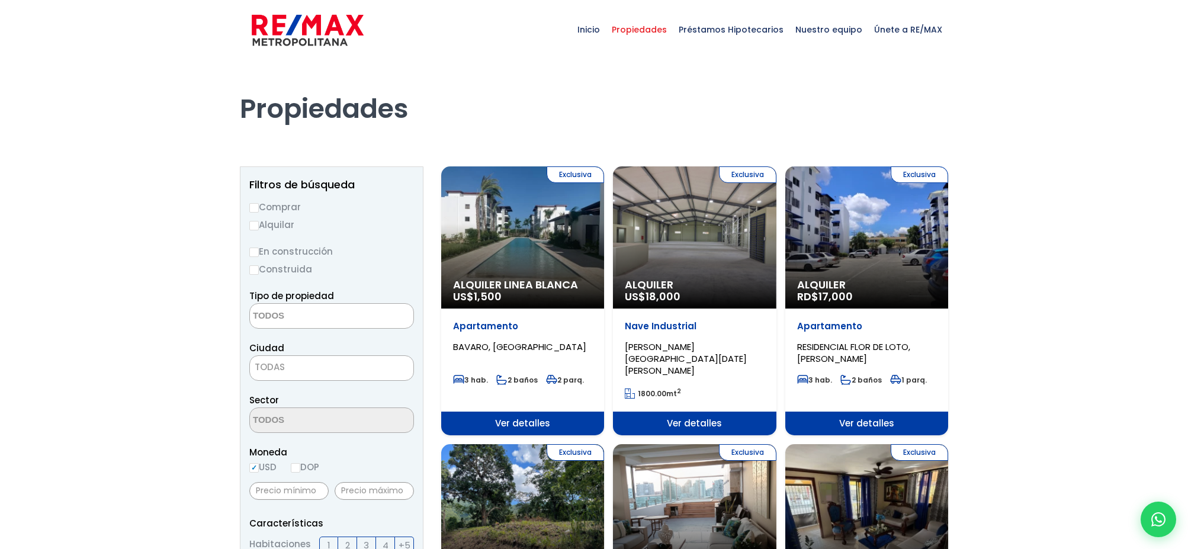
select select
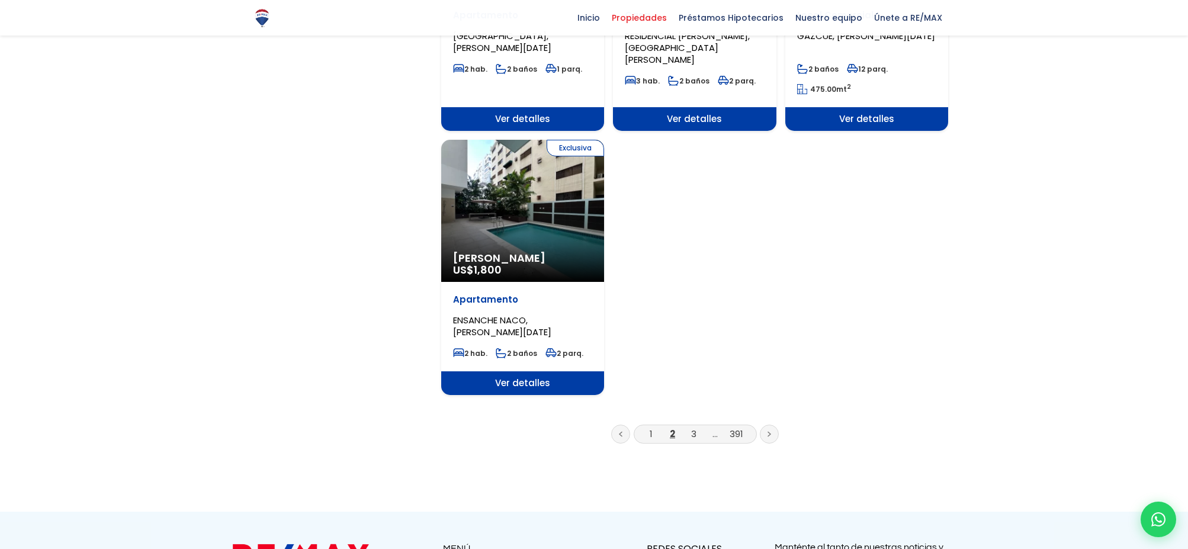
scroll to position [1436, 0]
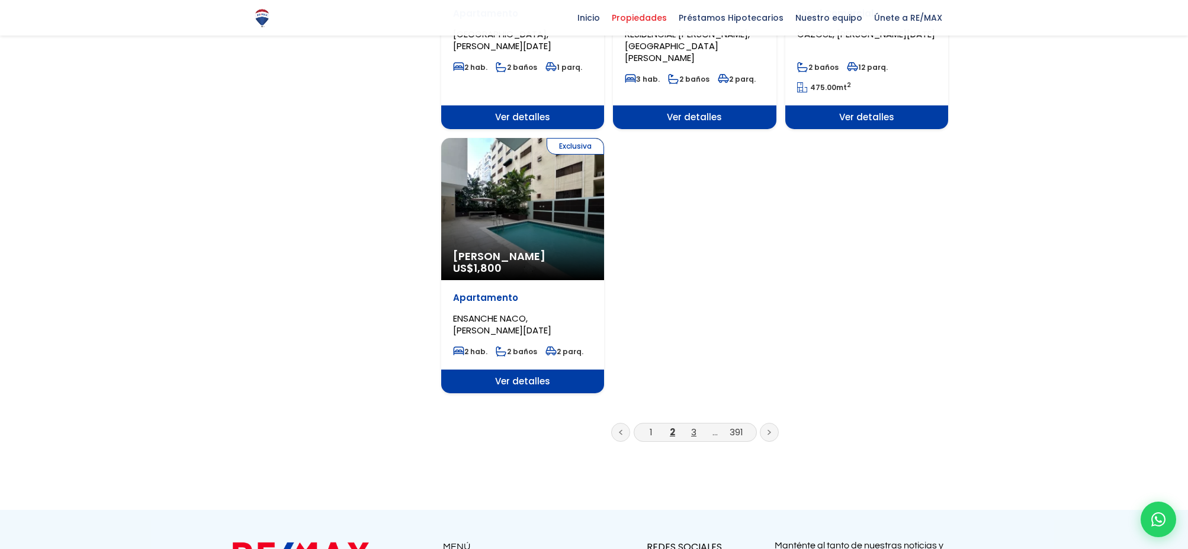
click at [694, 426] on link "3" at bounding box center [693, 432] width 5 height 12
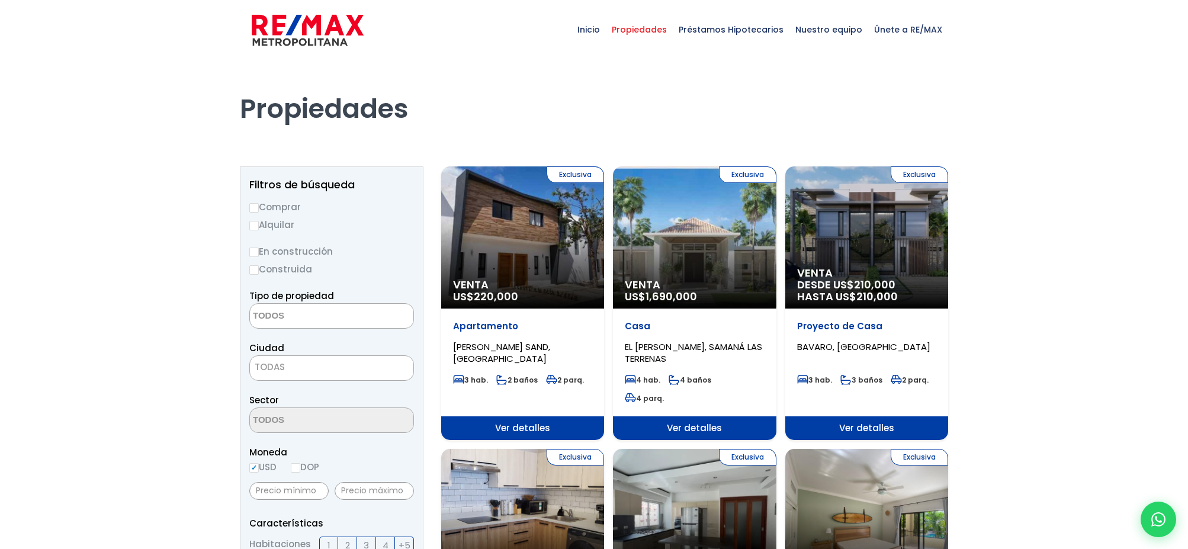
select select
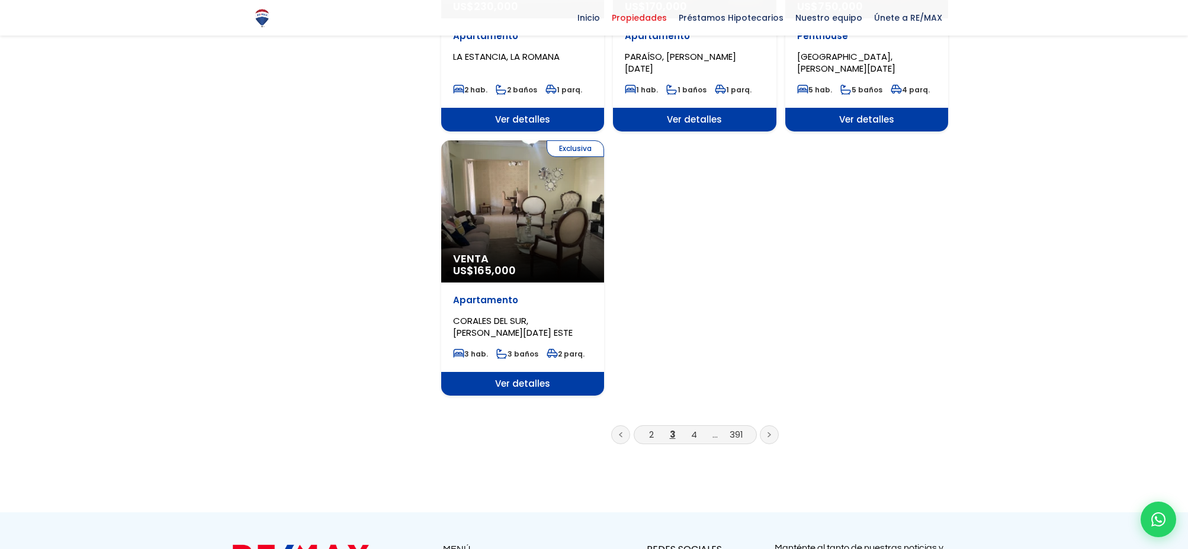
scroll to position [1391, 0]
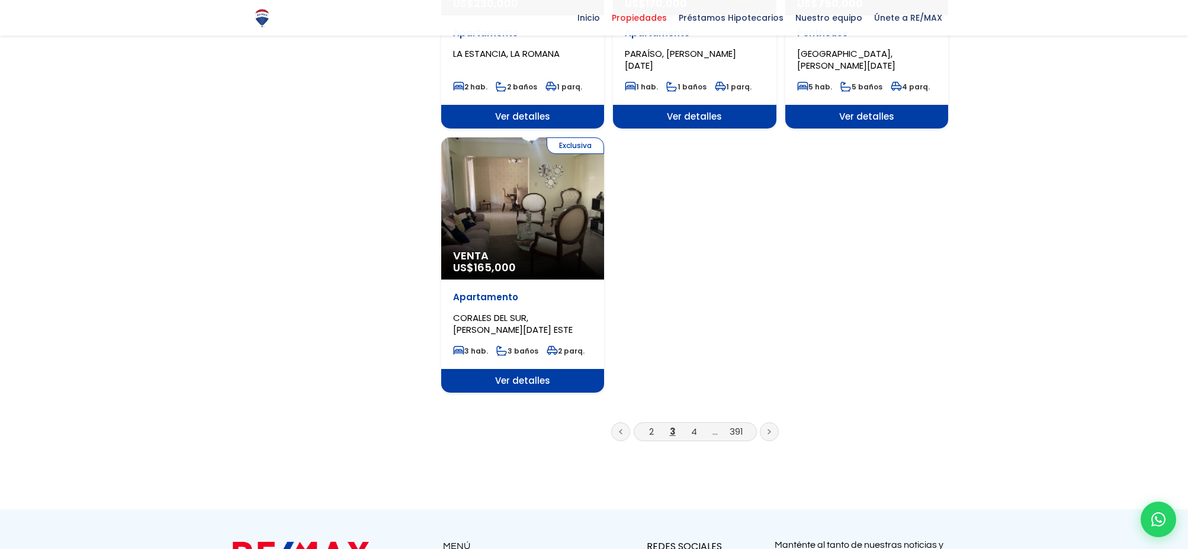
click at [769, 429] on icon at bounding box center [770, 432] width 4 height 6
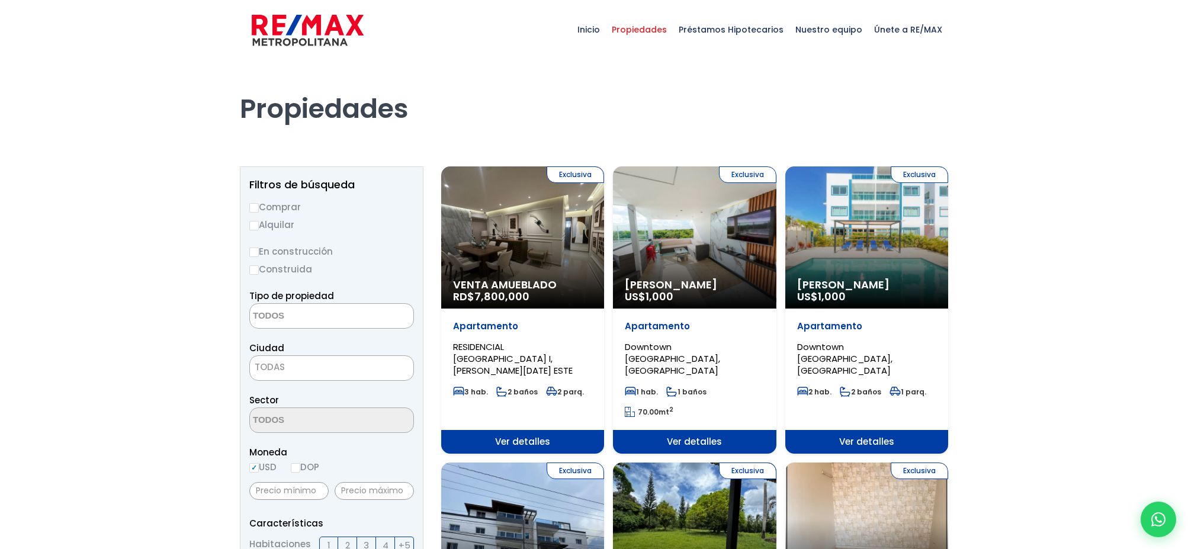
select select
click at [500, 274] on div "Exclusiva Venta Amueblado RD$ 7,800,000" at bounding box center [522, 237] width 163 height 142
select select
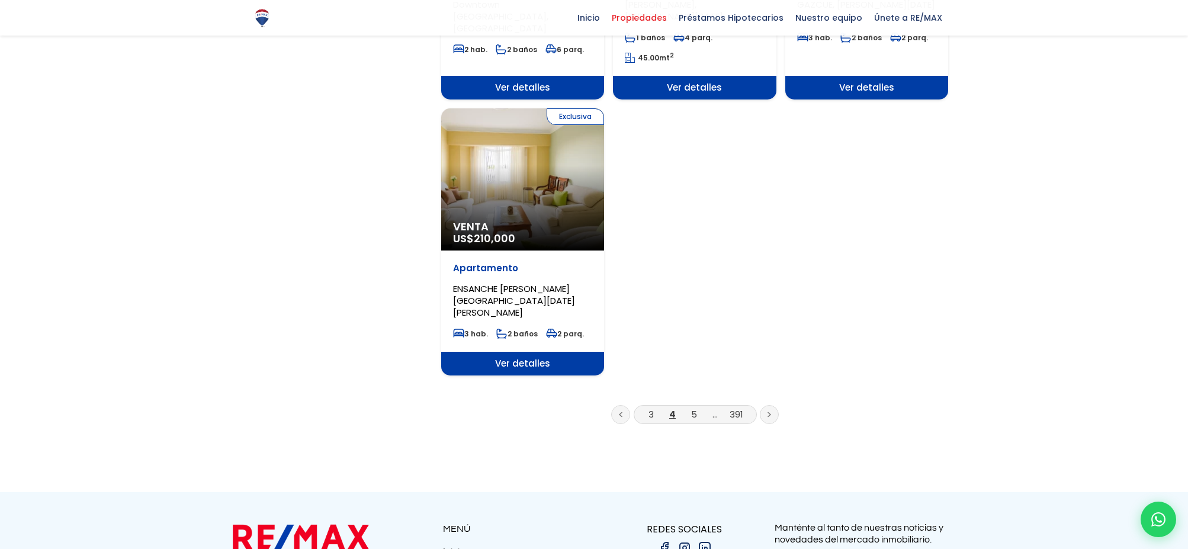
scroll to position [1479, 0]
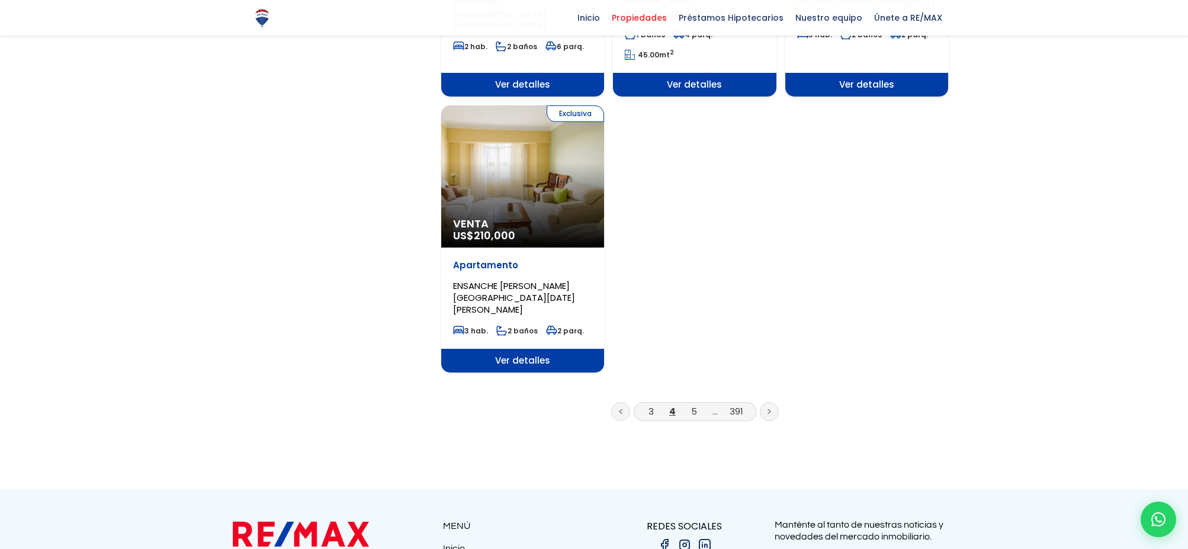
click at [768, 409] on icon at bounding box center [770, 412] width 4 height 6
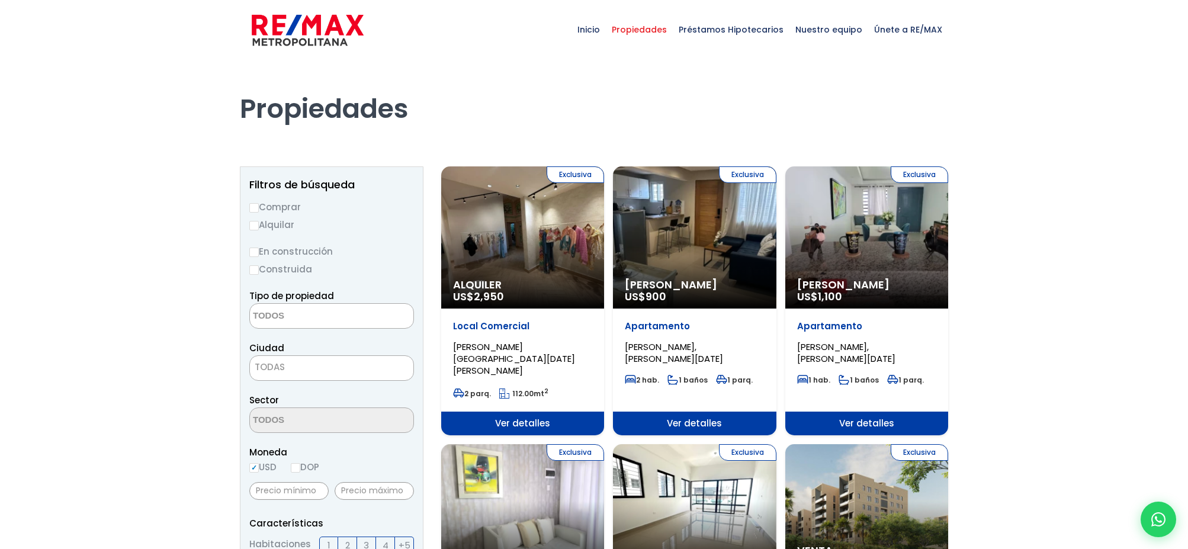
select select
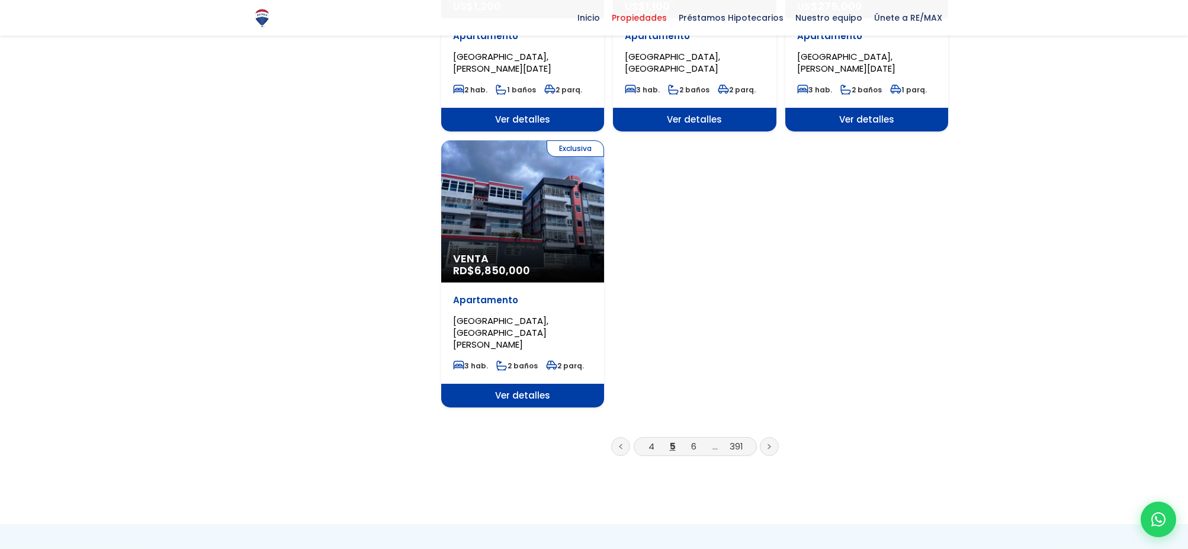
scroll to position [1415, 0]
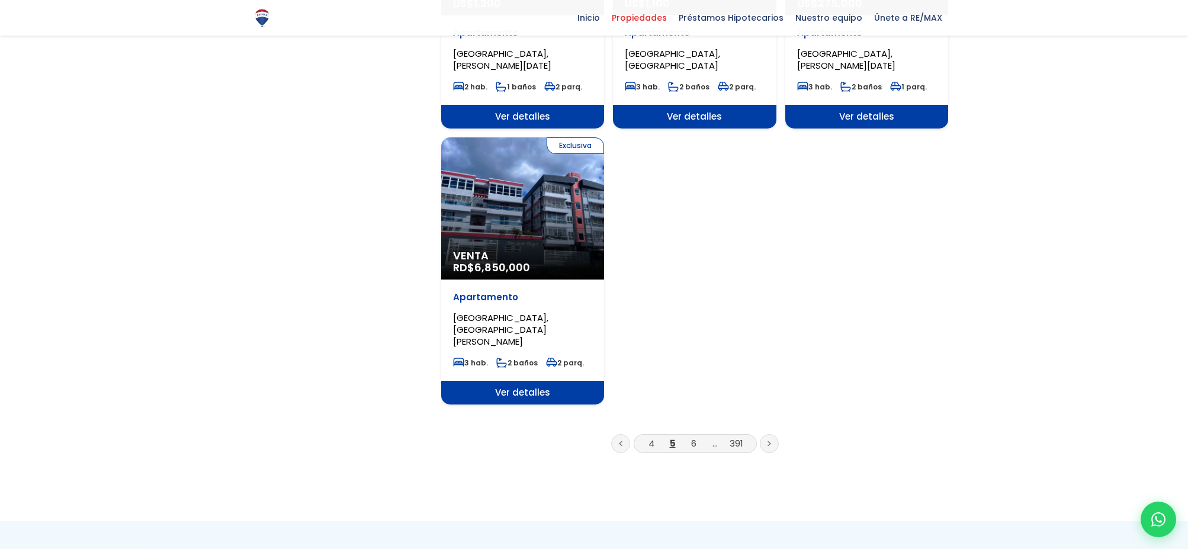
click at [766, 434] on link at bounding box center [769, 443] width 19 height 19
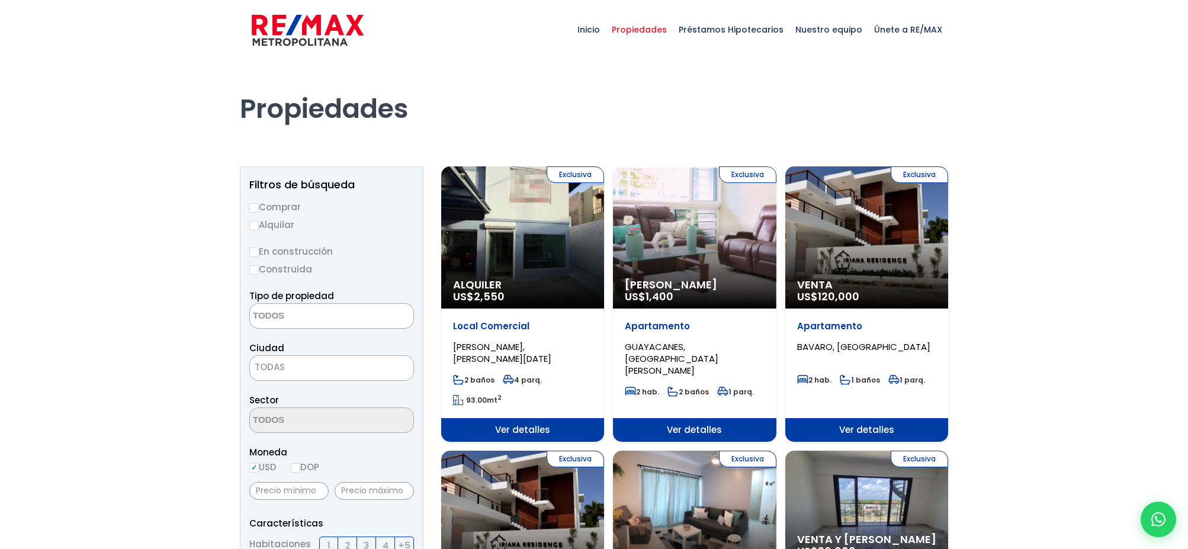
select select
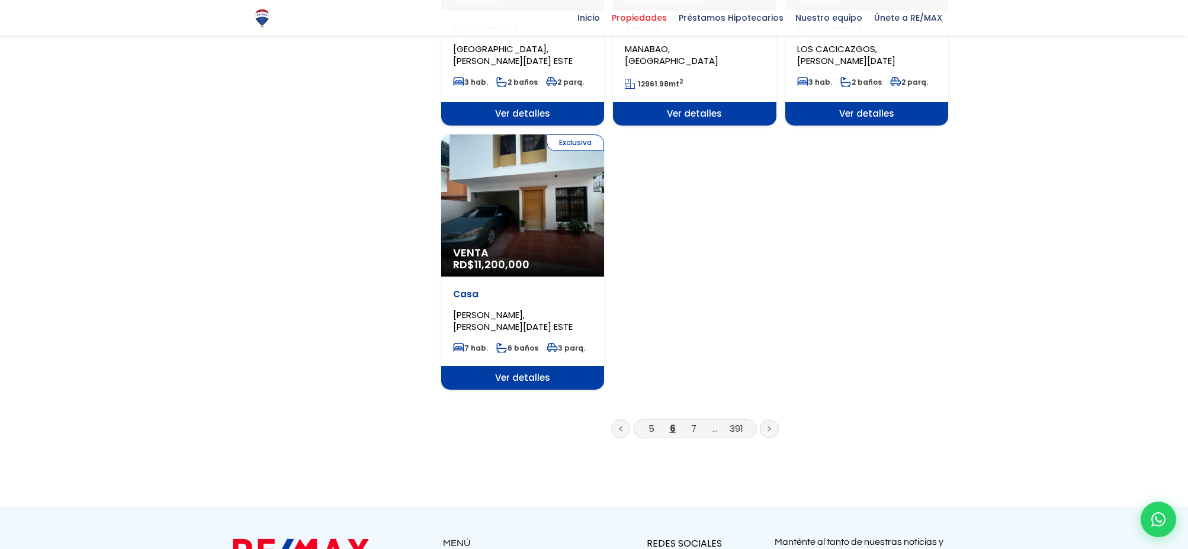
scroll to position [1404, 0]
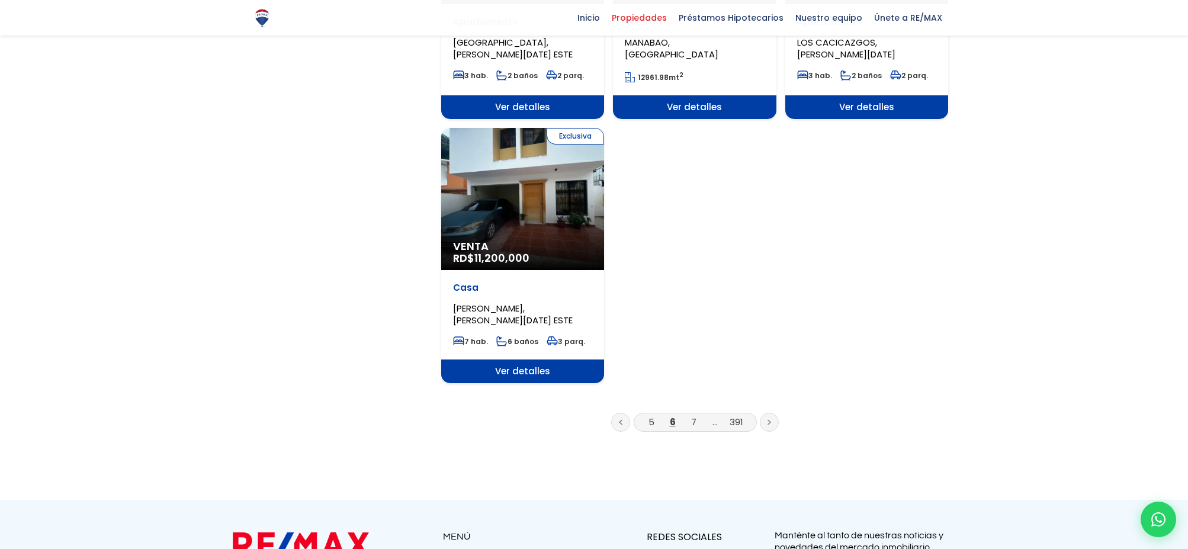
click at [769, 421] on icon at bounding box center [769, 423] width 2 height 4
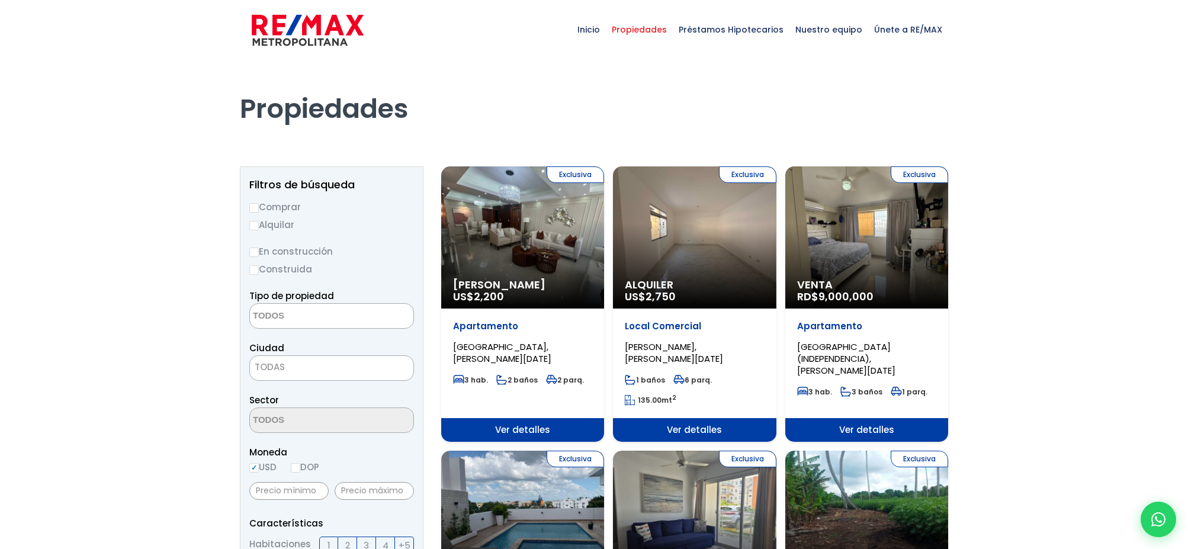
select select
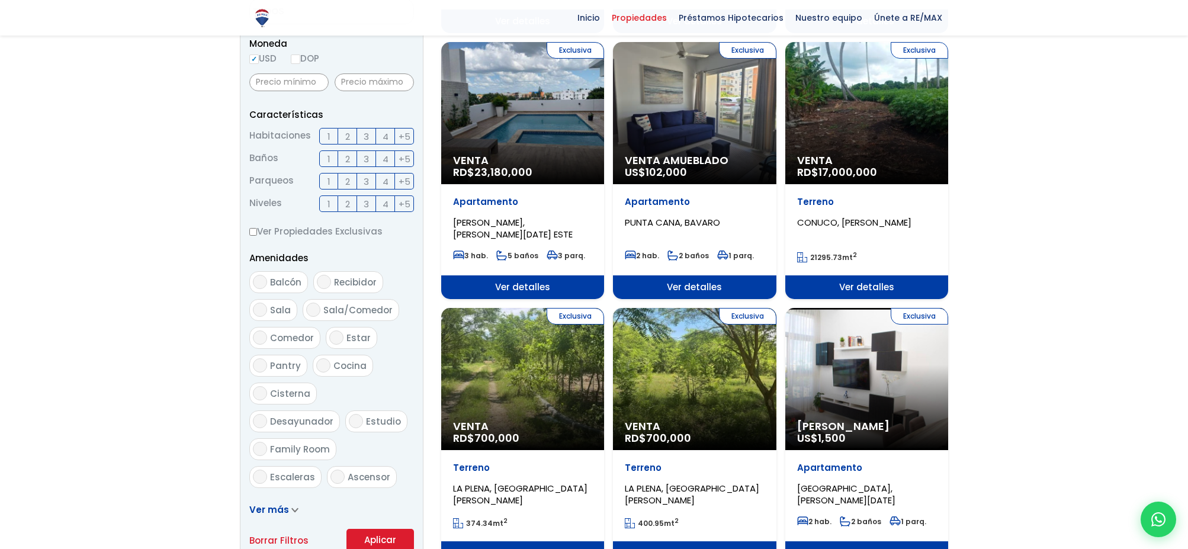
scroll to position [412, 0]
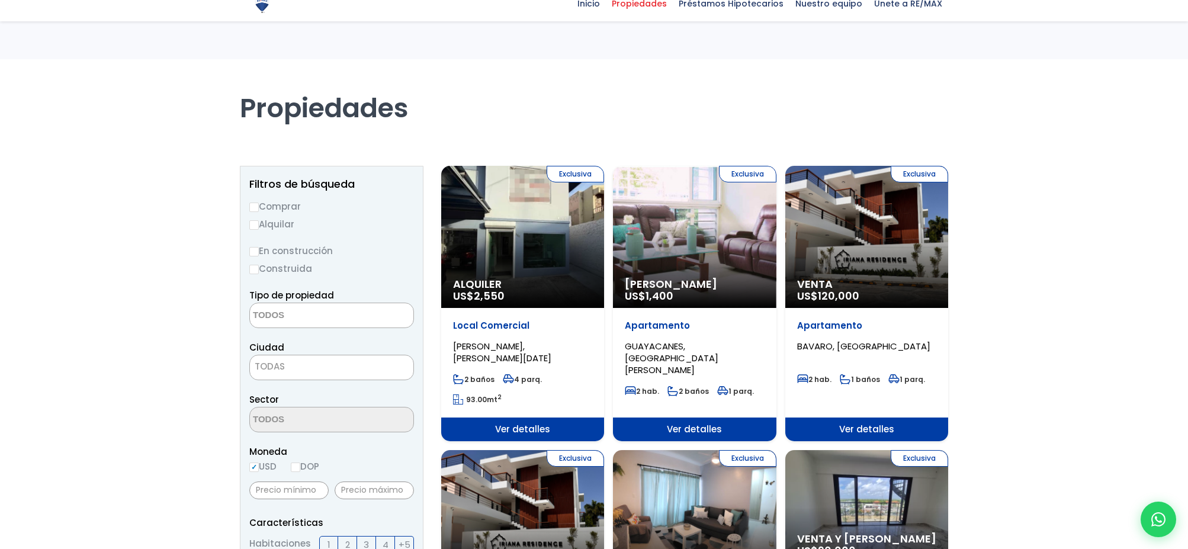
select select
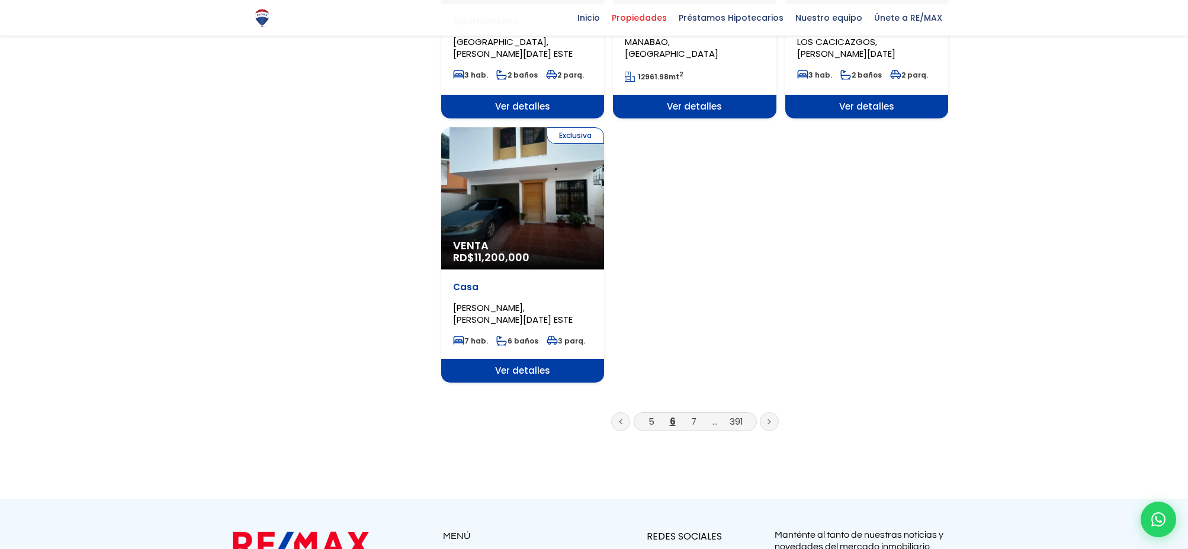
scroll to position [1404, 0]
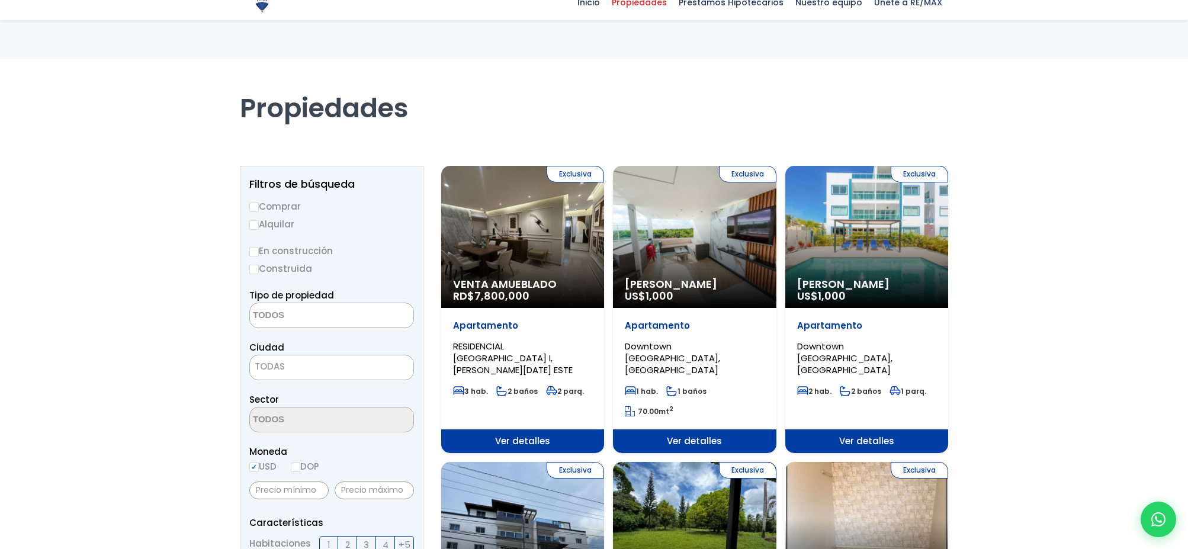
select select
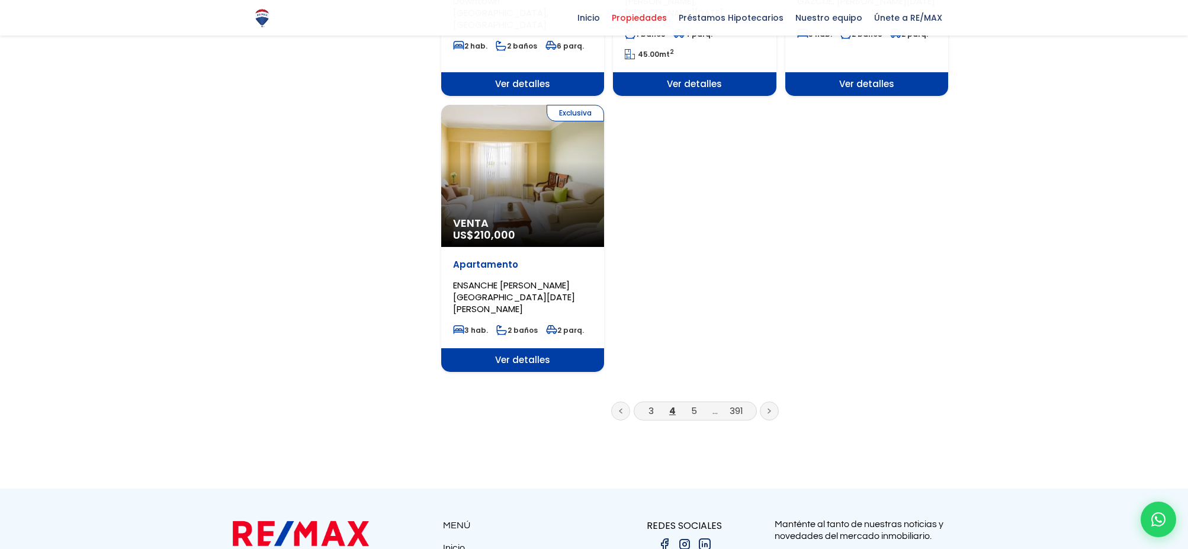
scroll to position [1479, 0]
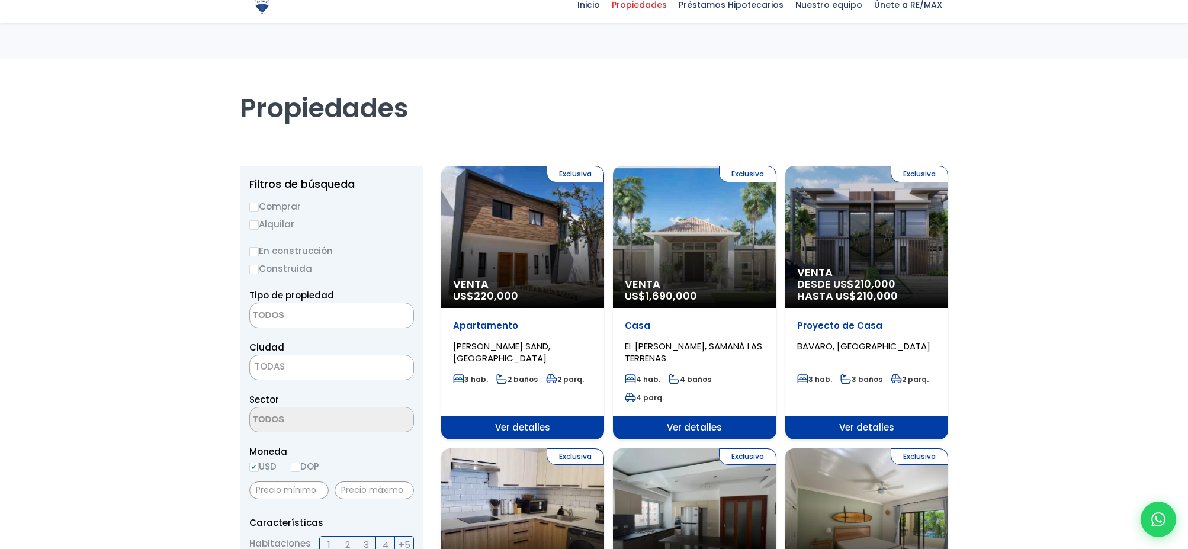
select select
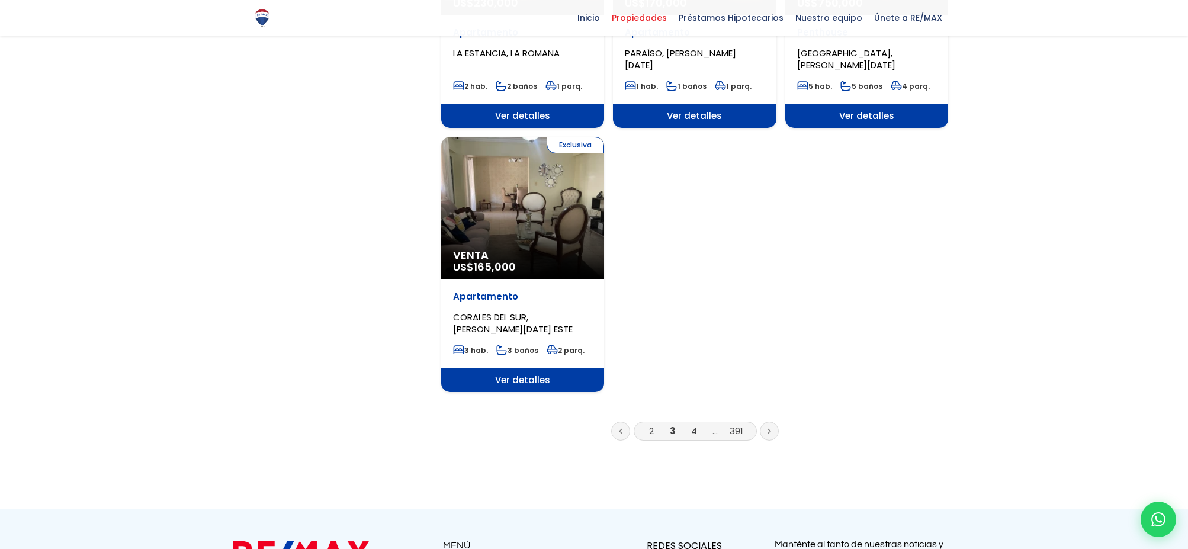
scroll to position [1391, 0]
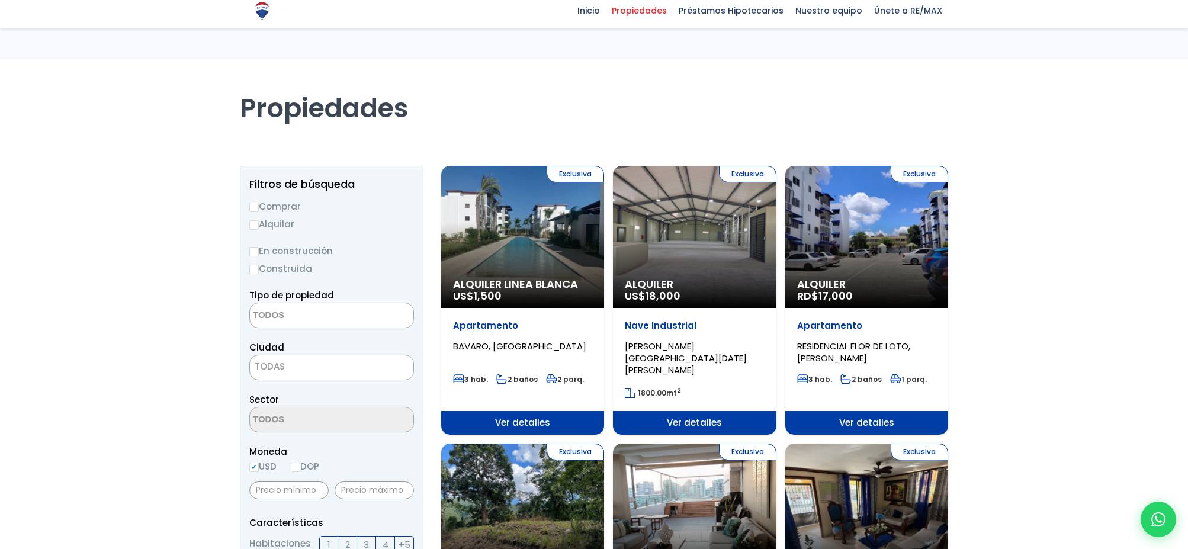
select select
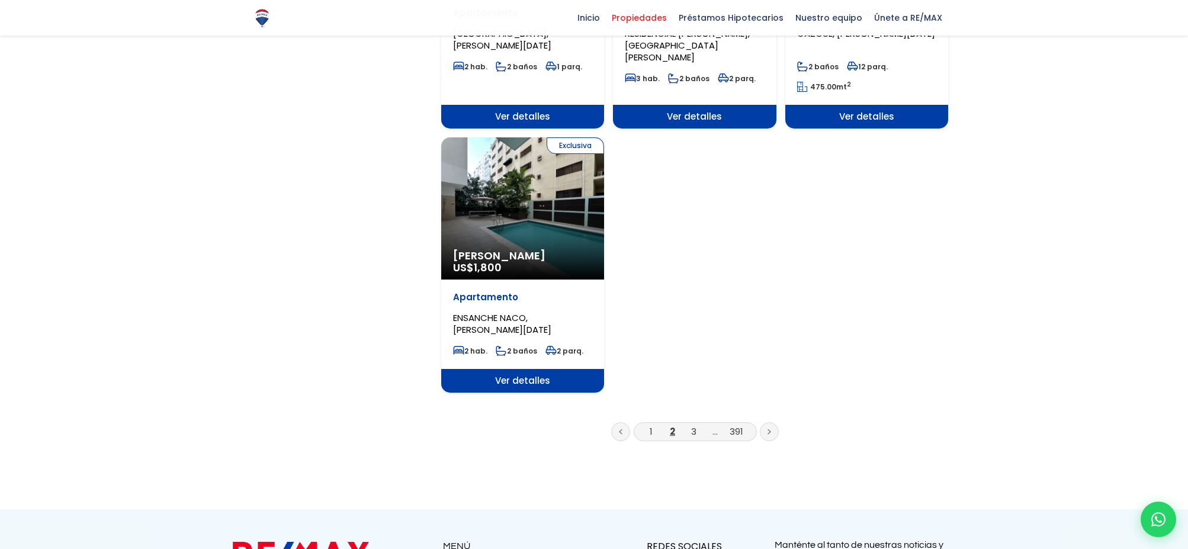
scroll to position [1436, 0]
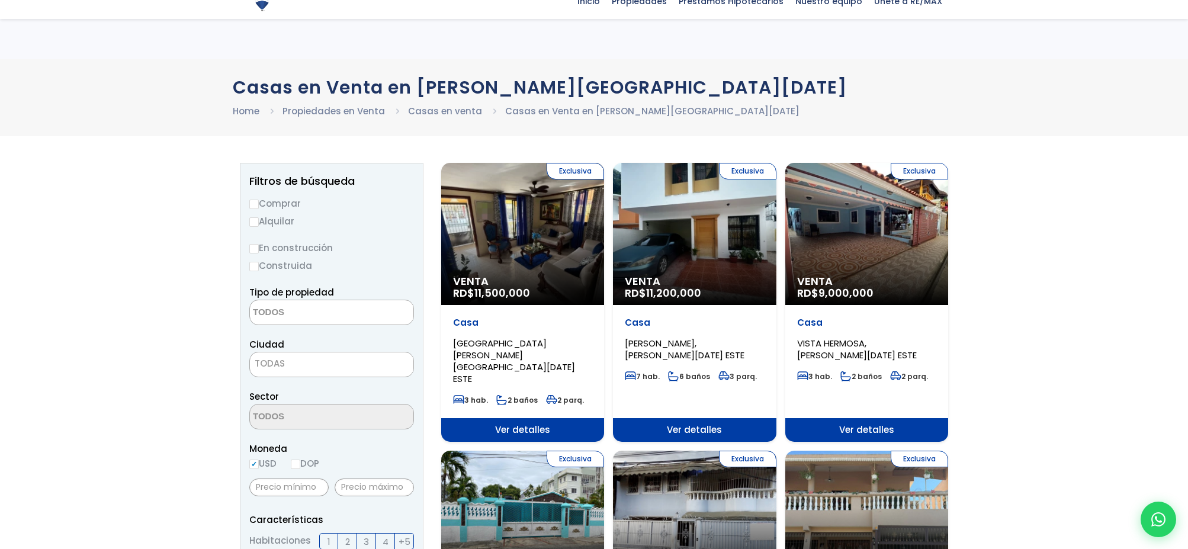
select select
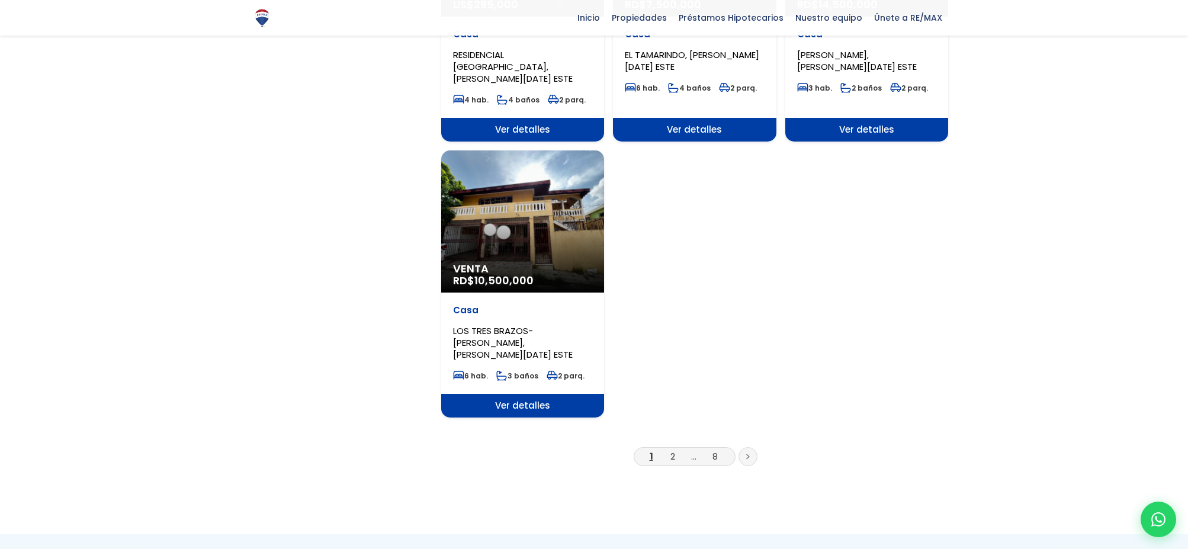
scroll to position [1410, 0]
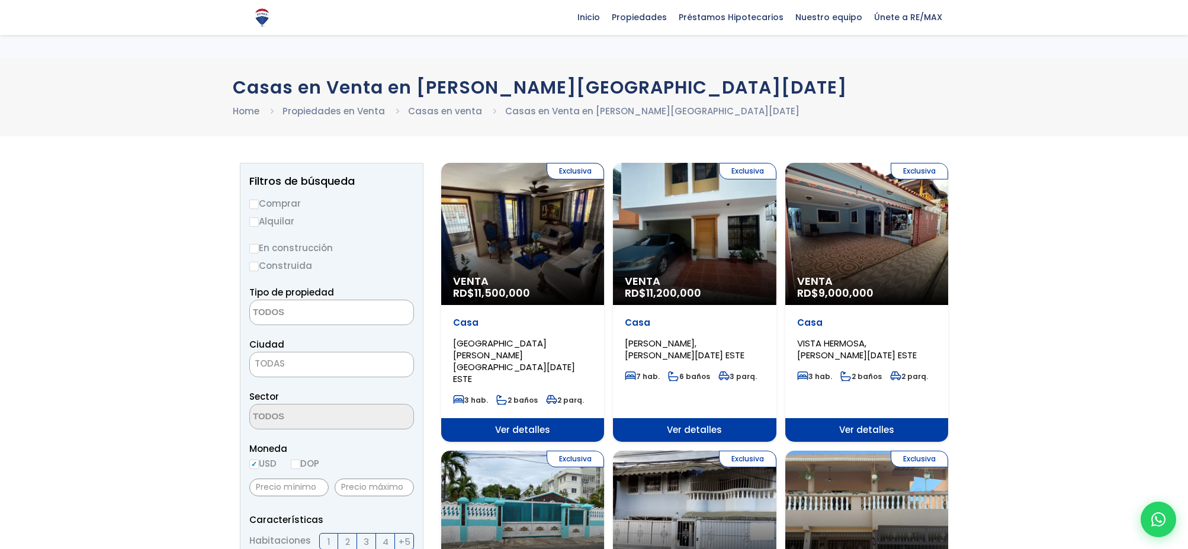
select select
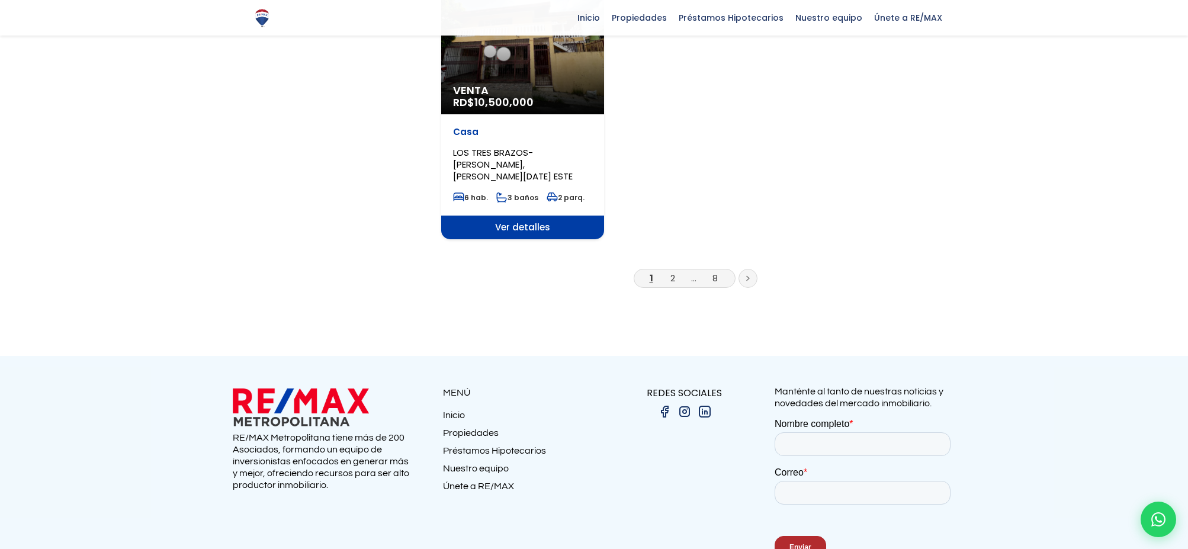
scroll to position [1599, 0]
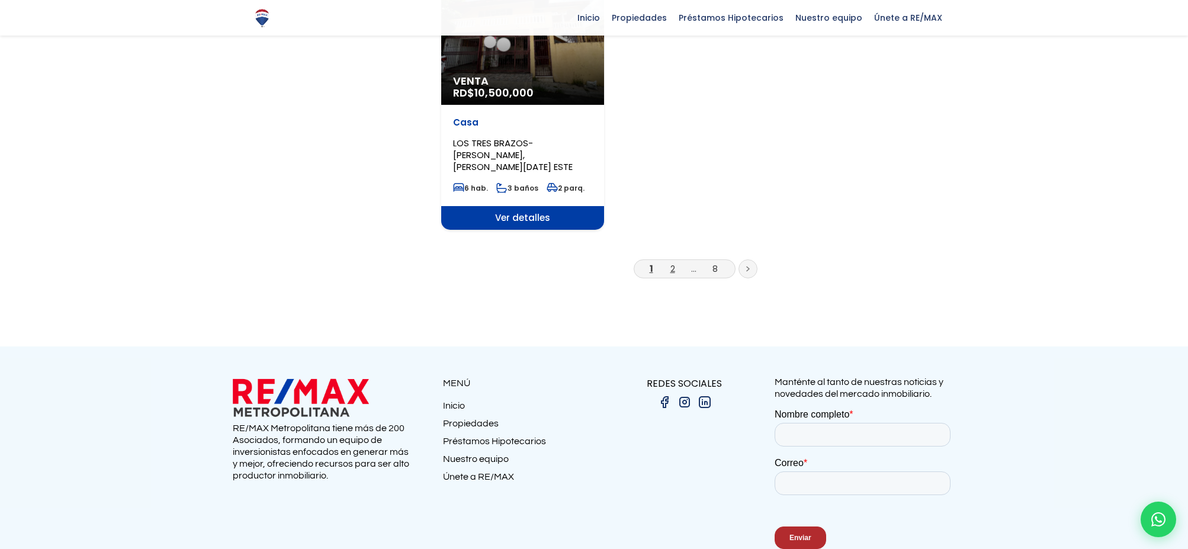
click at [674, 262] on link "2" at bounding box center [672, 268] width 5 height 12
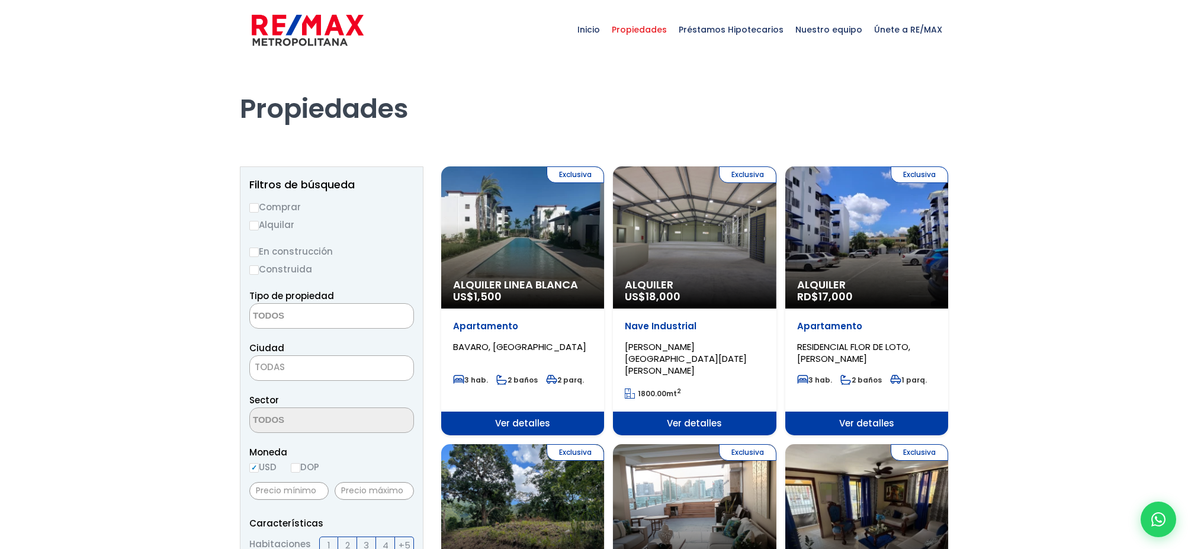
select select
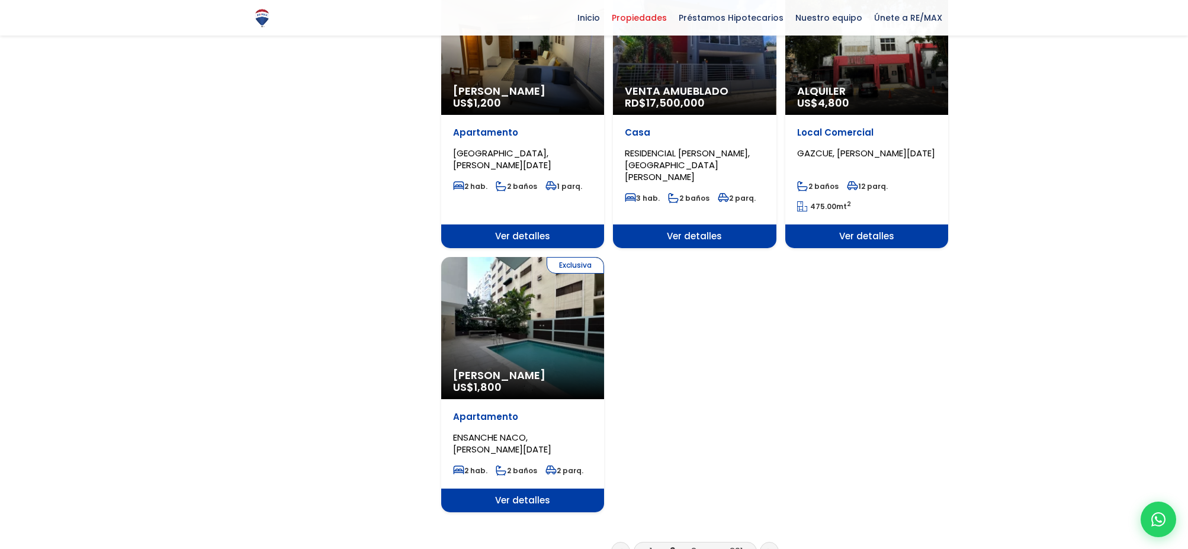
scroll to position [1318, 0]
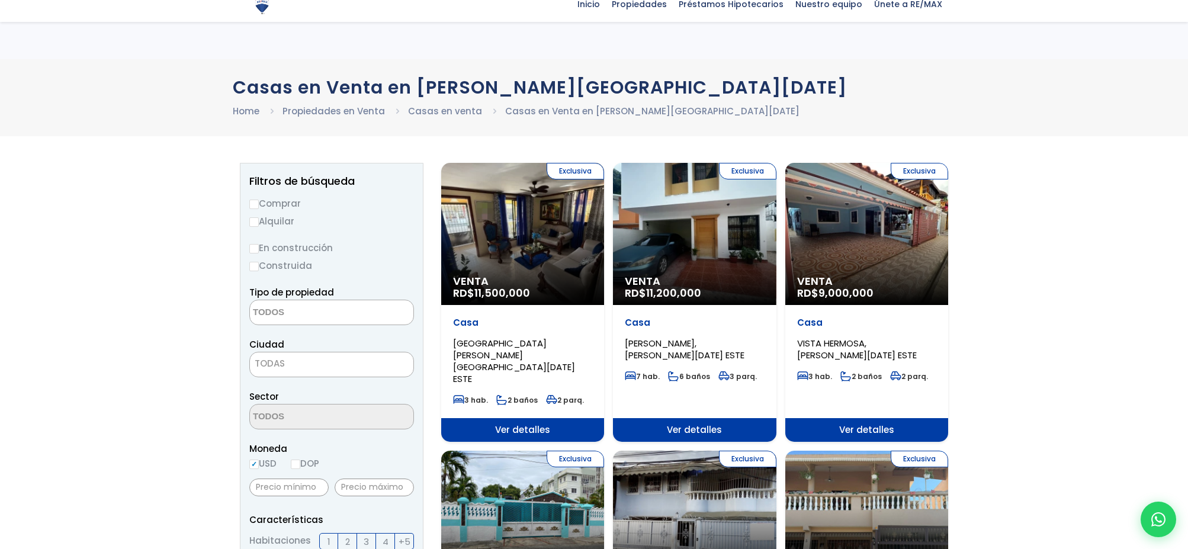
select select
